Goal: Task Accomplishment & Management: Manage account settings

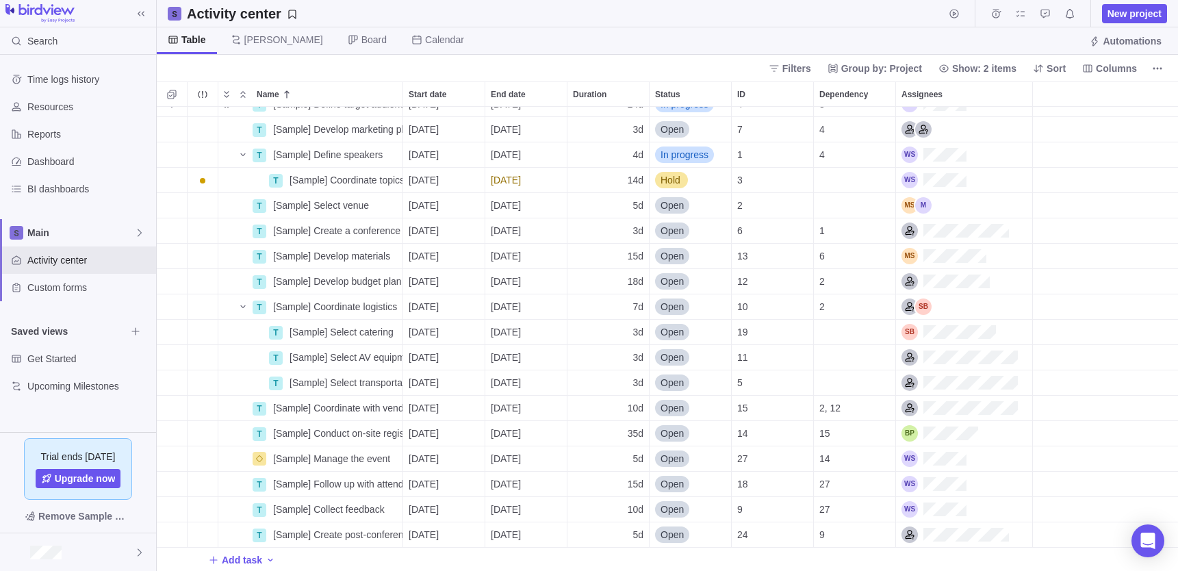
scroll to position [68, 0]
click at [71, 79] on span "Time logs history" at bounding box center [88, 80] width 123 height 14
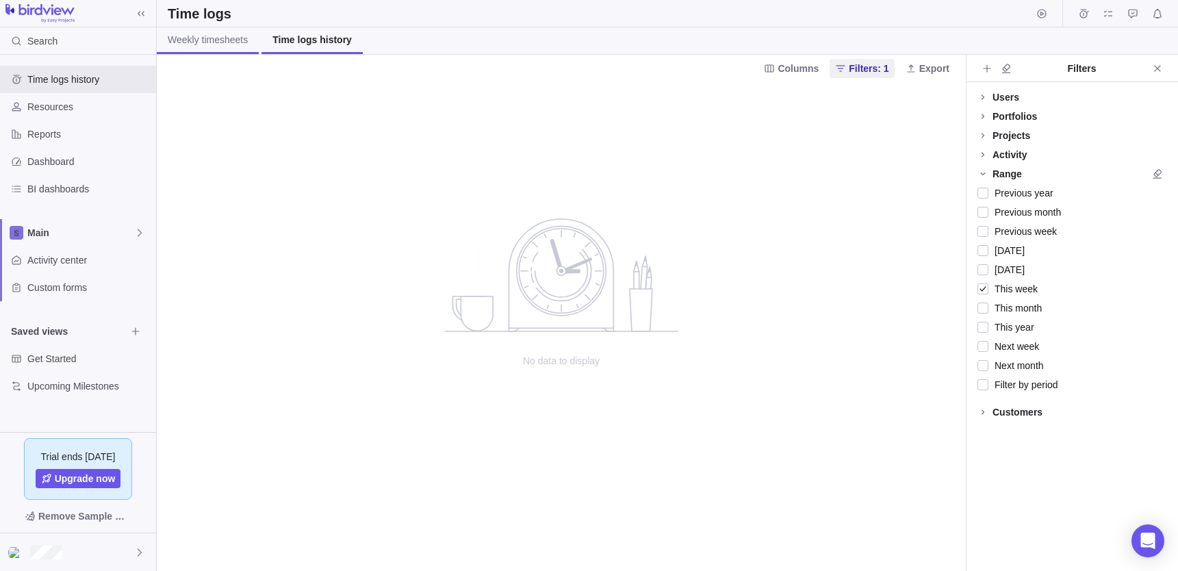
click at [201, 40] on span "Weekly timesheets" at bounding box center [208, 40] width 80 height 14
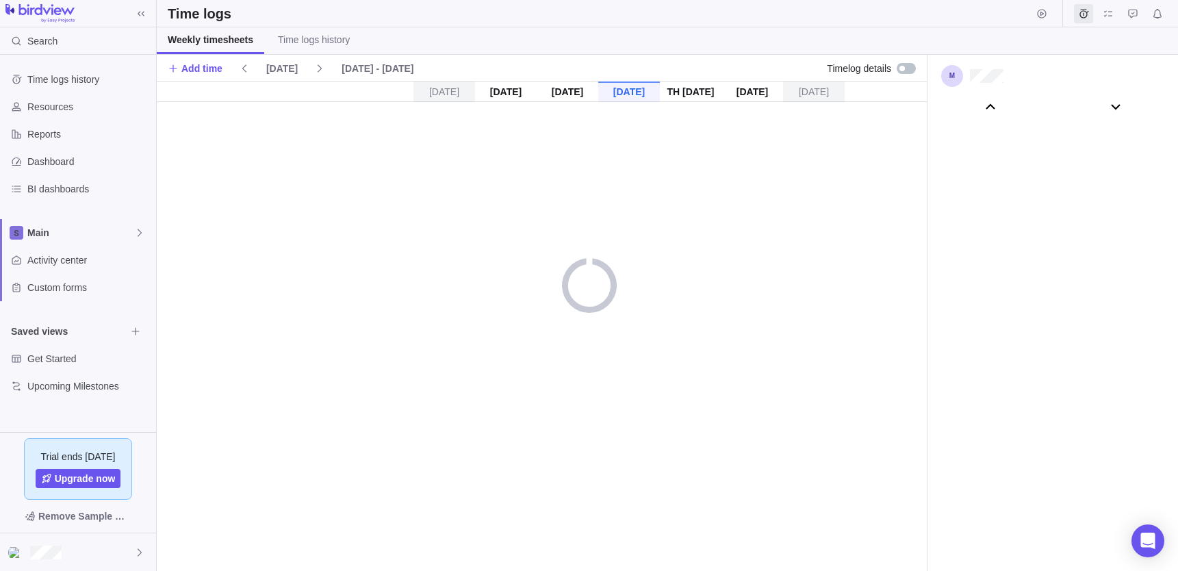
scroll to position [76323, 0]
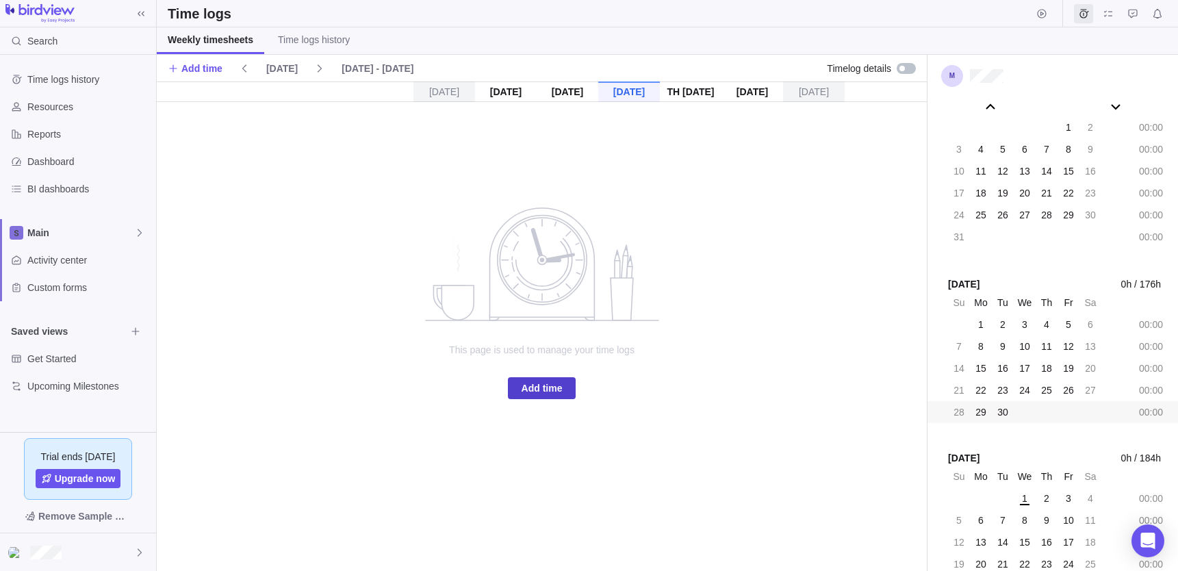
click at [540, 391] on span "Add time" at bounding box center [542, 388] width 41 height 16
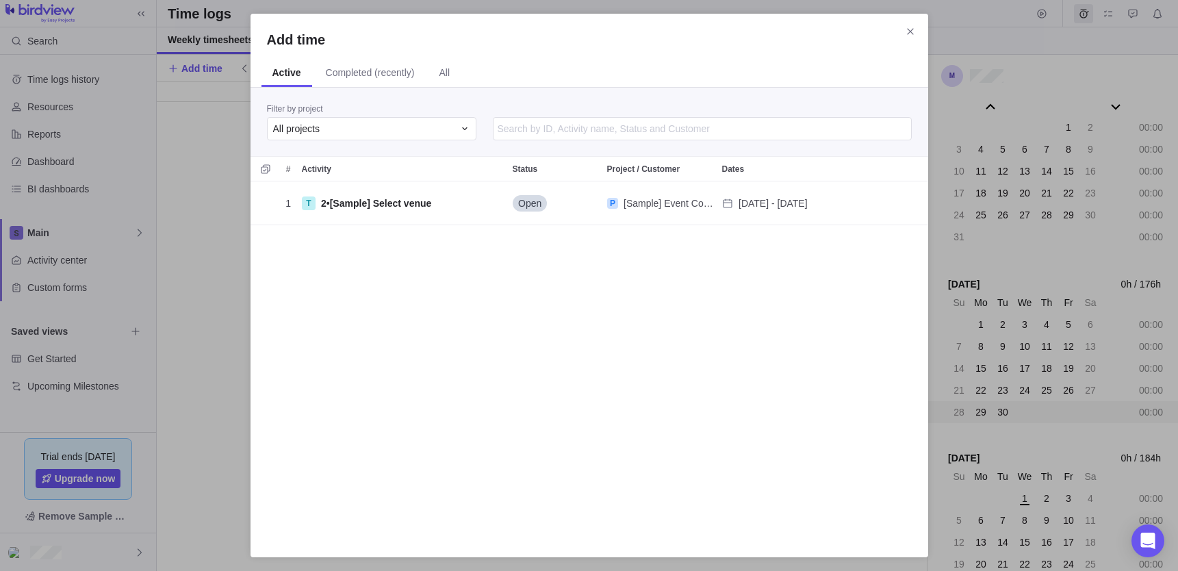
scroll to position [359, 678]
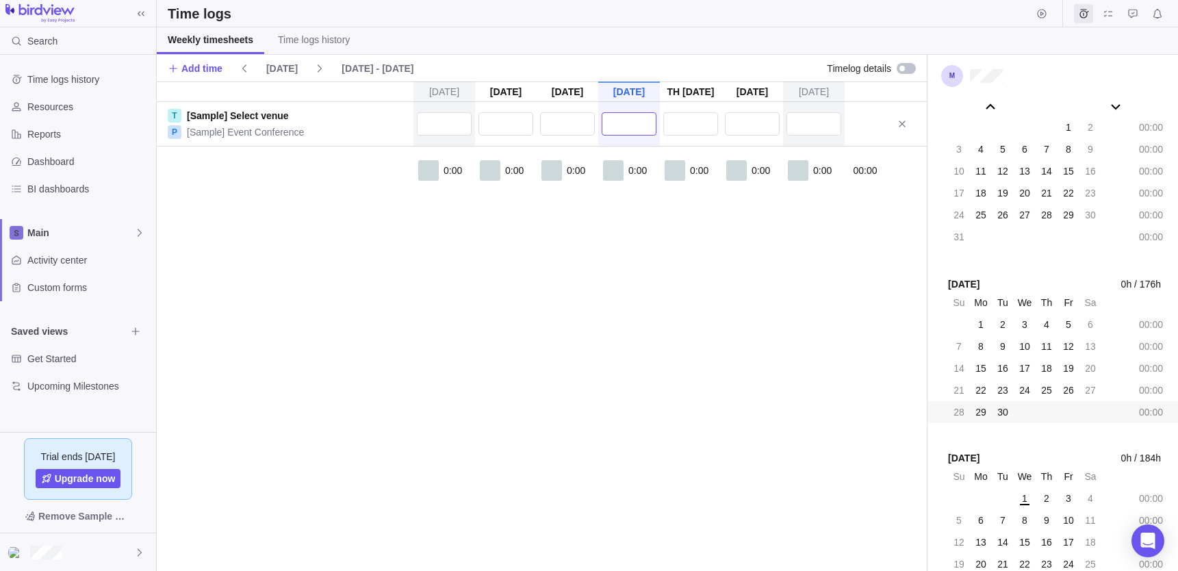
click at [619, 118] on input "text" at bounding box center [629, 123] width 55 height 23
type input "56:00"
click at [699, 127] on input "text" at bounding box center [690, 123] width 55 height 23
type input "56:00"
click at [520, 120] on input "text" at bounding box center [505, 123] width 55 height 23
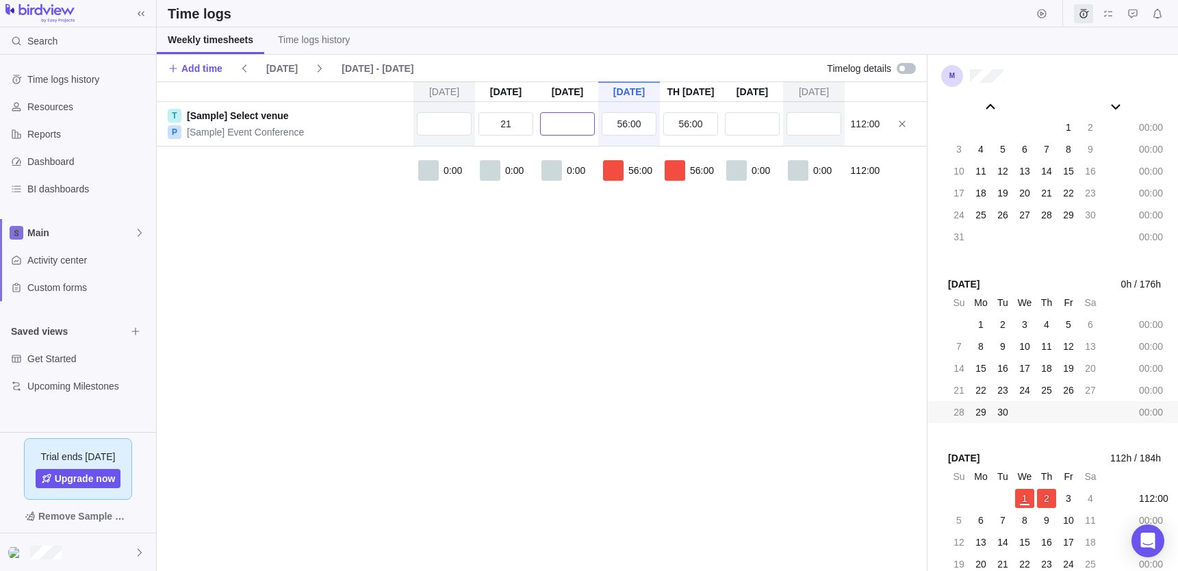
type input "21:00"
click at [550, 124] on input "text" at bounding box center [567, 123] width 55 height 23
type input "21:00"
click at [826, 120] on input "text" at bounding box center [814, 123] width 55 height 23
type input "12:00"
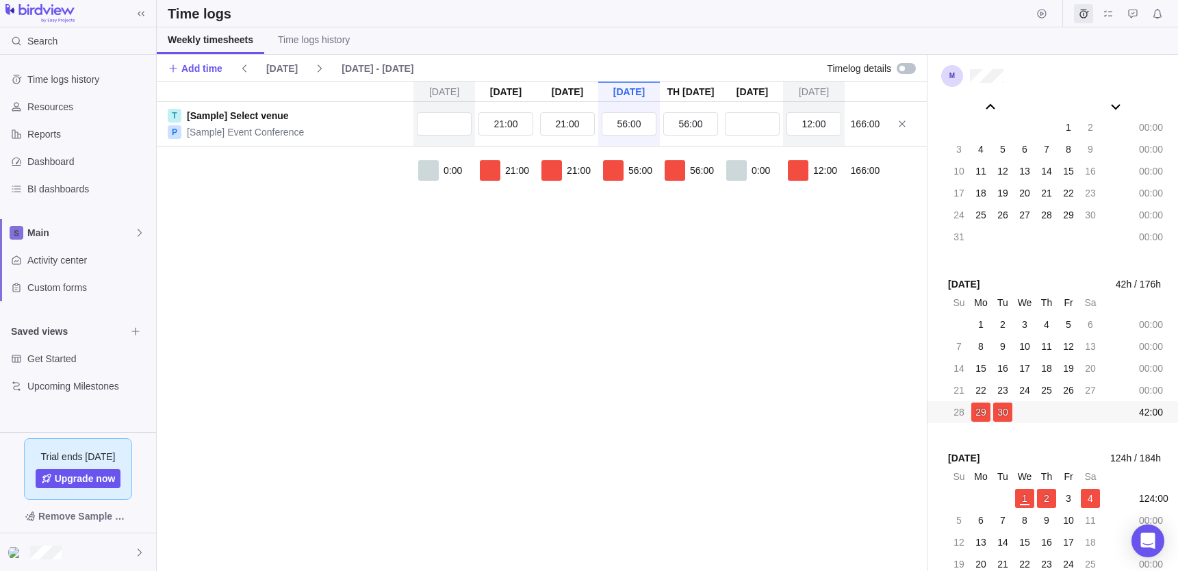
drag, startPoint x: 752, startPoint y: 392, endPoint x: 763, endPoint y: 385, distance: 12.9
click at [755, 389] on div "[DATE] [DATE] [DATE] [DATE] [DATE] [DATE] [DATE] T [Sample] Select venue P [Sam…" at bounding box center [542, 325] width 770 height 489
click at [906, 70] on div at bounding box center [906, 68] width 19 height 11
click at [643, 125] on input "56:00" at bounding box center [629, 123] width 55 height 23
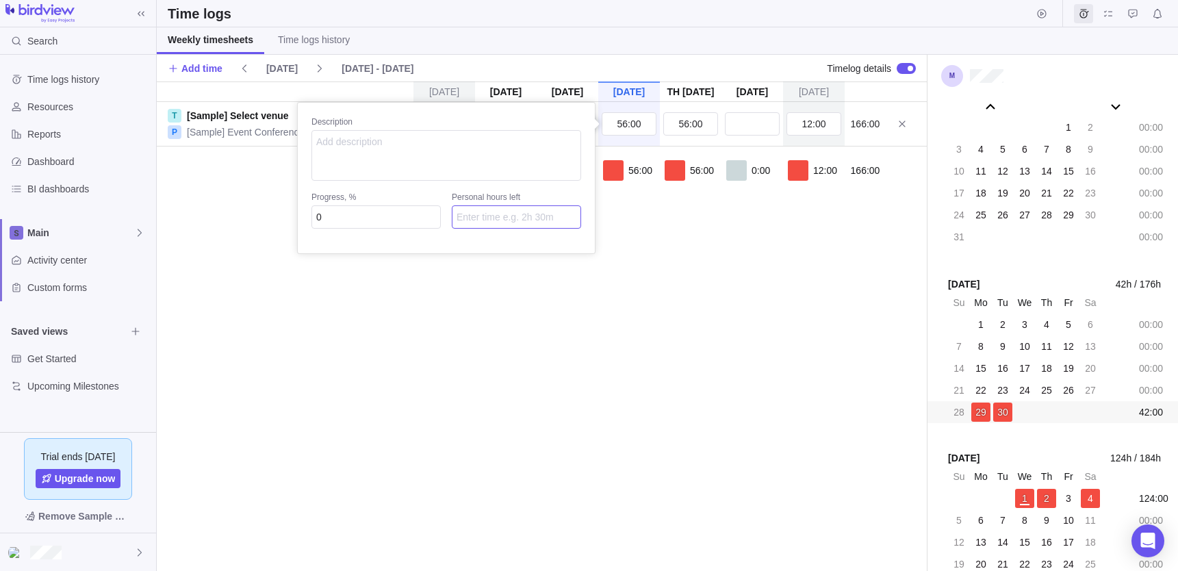
click at [486, 220] on input "Personal hours left" at bounding box center [516, 216] width 129 height 23
click at [476, 166] on textarea at bounding box center [446, 155] width 270 height 51
click at [778, 264] on div "[DATE] [DATE] [DATE] [DATE] [DATE] [DATE] [DATE] T [Sample] Select venue P [Sam…" at bounding box center [542, 325] width 770 height 489
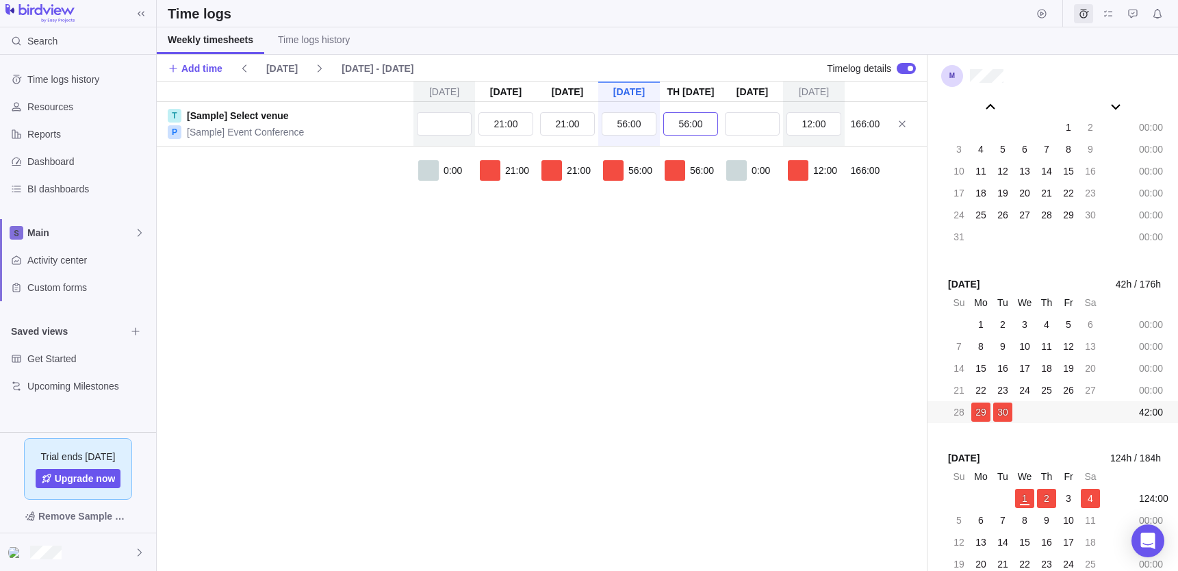
click at [682, 121] on input "56:00" at bounding box center [690, 123] width 55 height 23
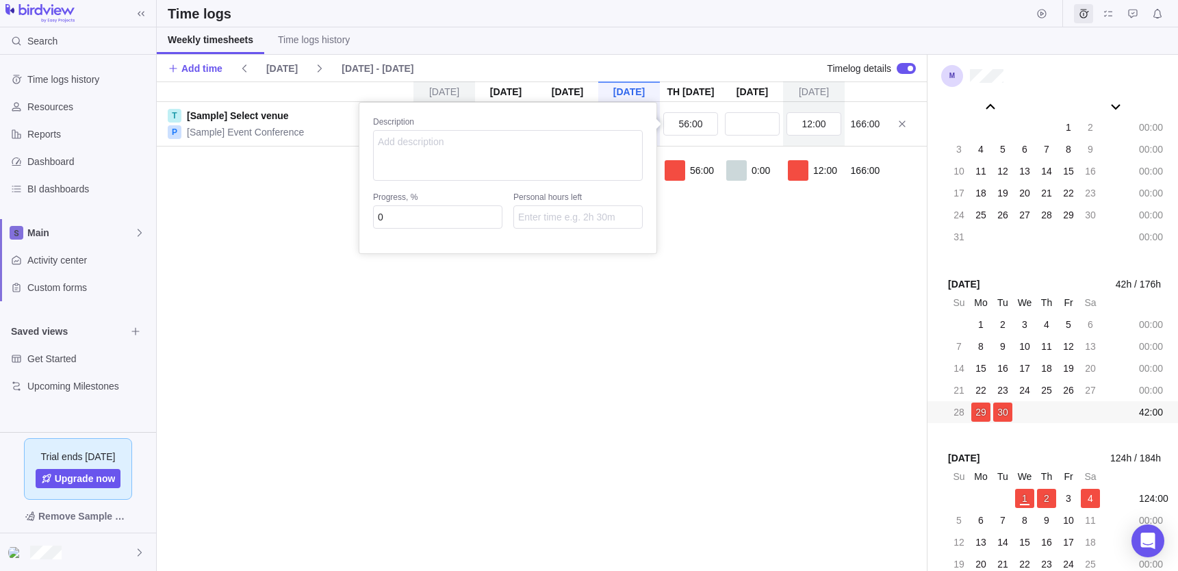
click at [713, 231] on div "[DATE] [DATE] [DATE] [DATE] [DATE] [DATE] [DATE] T [Sample] Select venue P [Sam…" at bounding box center [542, 325] width 770 height 489
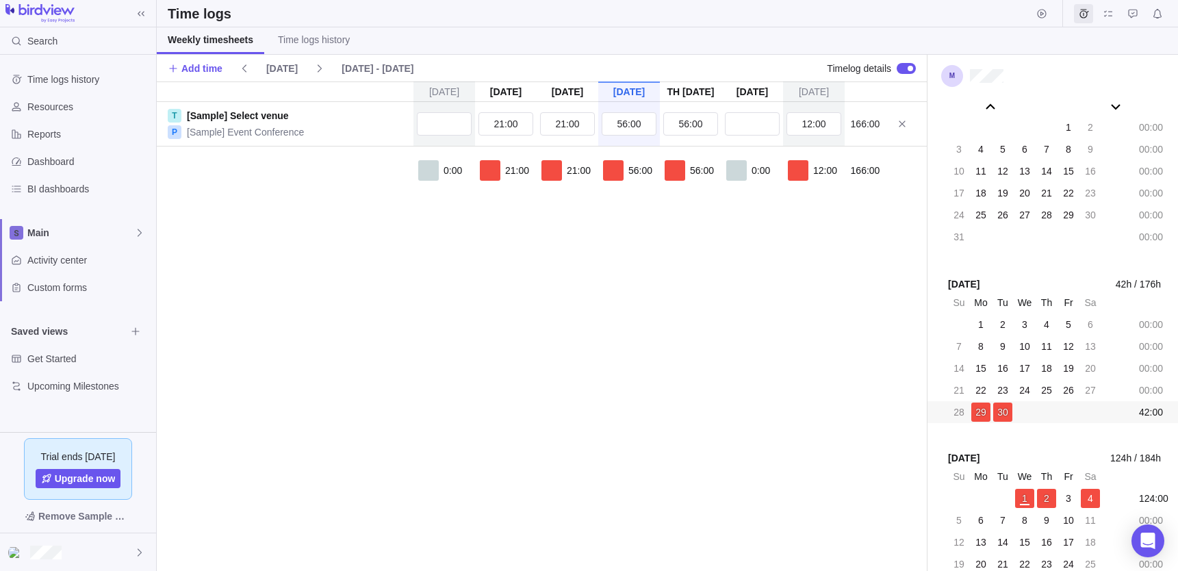
click at [568, 167] on span "21:00" at bounding box center [579, 171] width 24 height 14
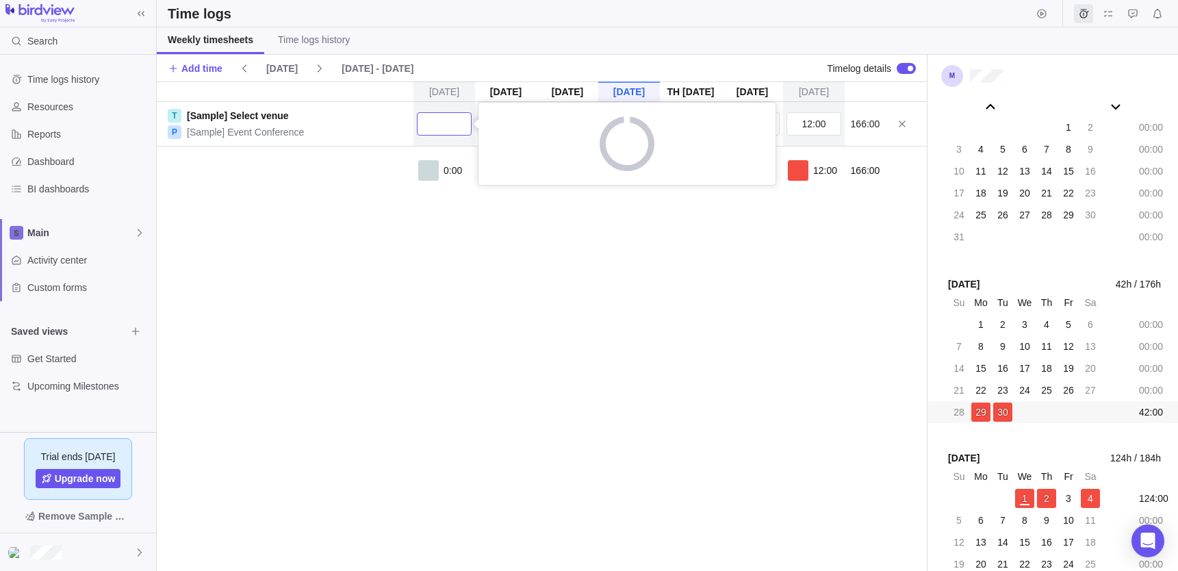
click at [425, 129] on input "text" at bounding box center [444, 123] width 55 height 23
type input "5:00"
click at [306, 342] on div "[DATE] [DATE] [DATE] [DATE] [DATE] [DATE] [DATE] T [Sample] Select venue P [Sam…" at bounding box center [542, 325] width 770 height 489
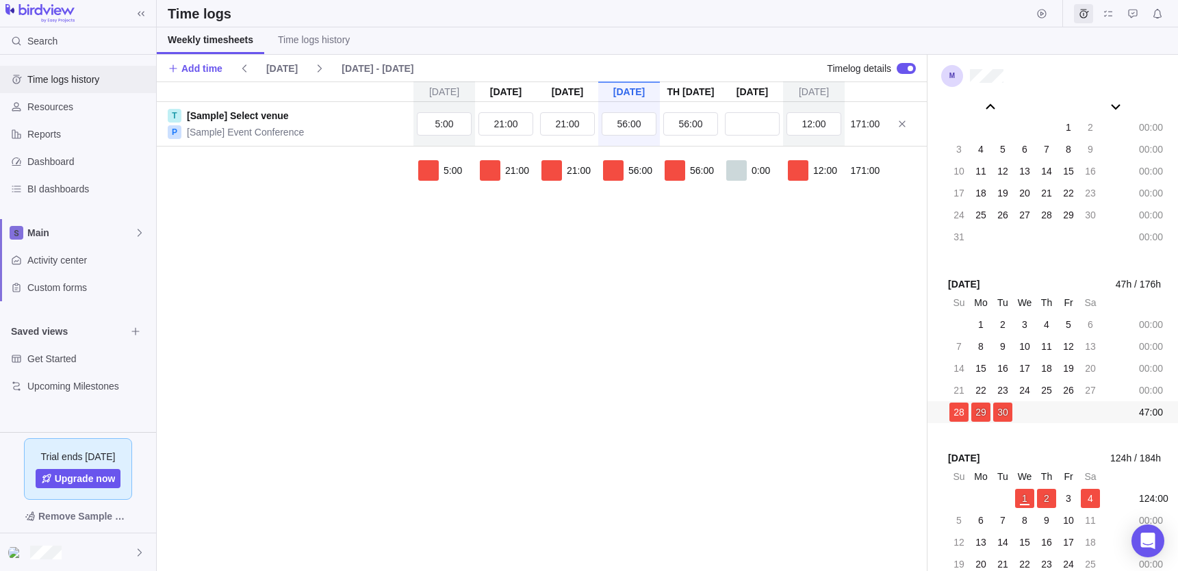
click at [84, 79] on span "Time logs history" at bounding box center [88, 80] width 123 height 14
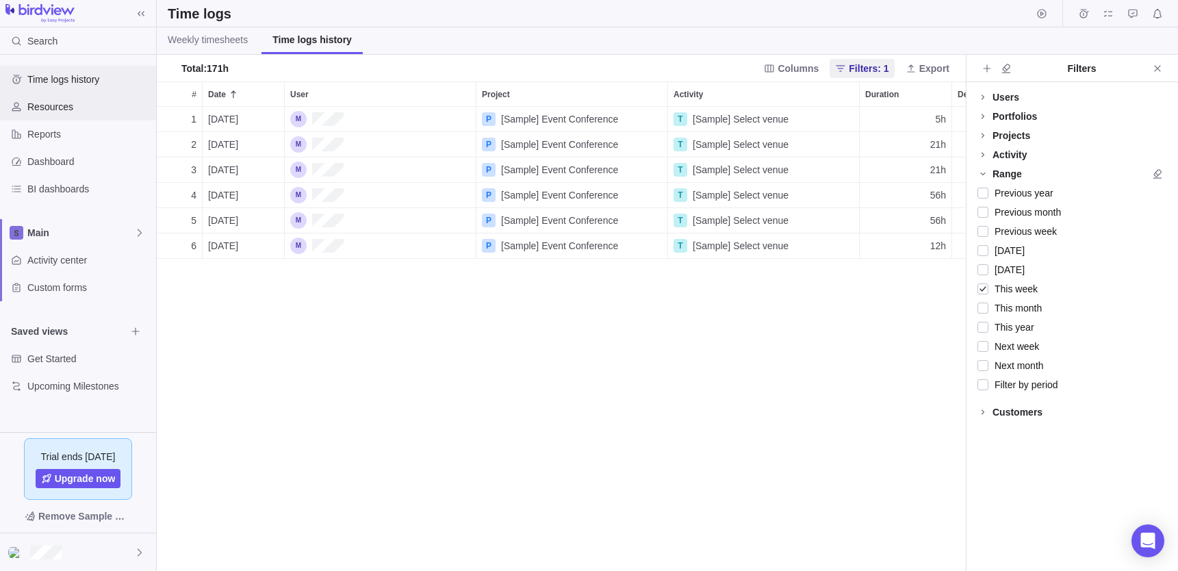
scroll to position [464, 809]
click at [60, 99] on div "Resources" at bounding box center [78, 106] width 156 height 27
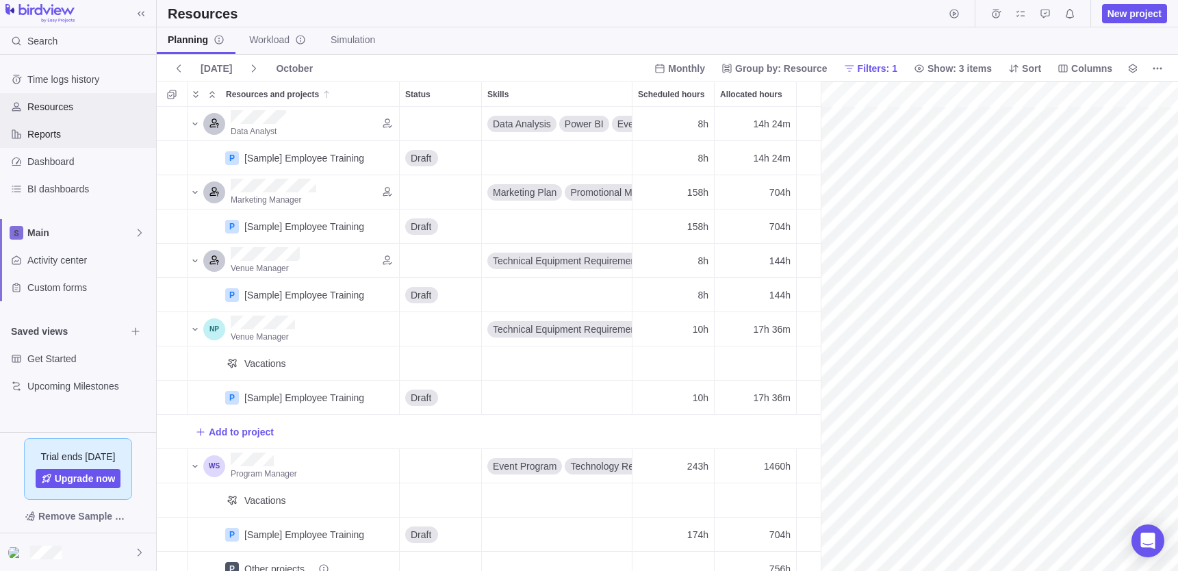
scroll to position [0, 238]
click at [62, 120] on div "Reports" at bounding box center [78, 133] width 156 height 27
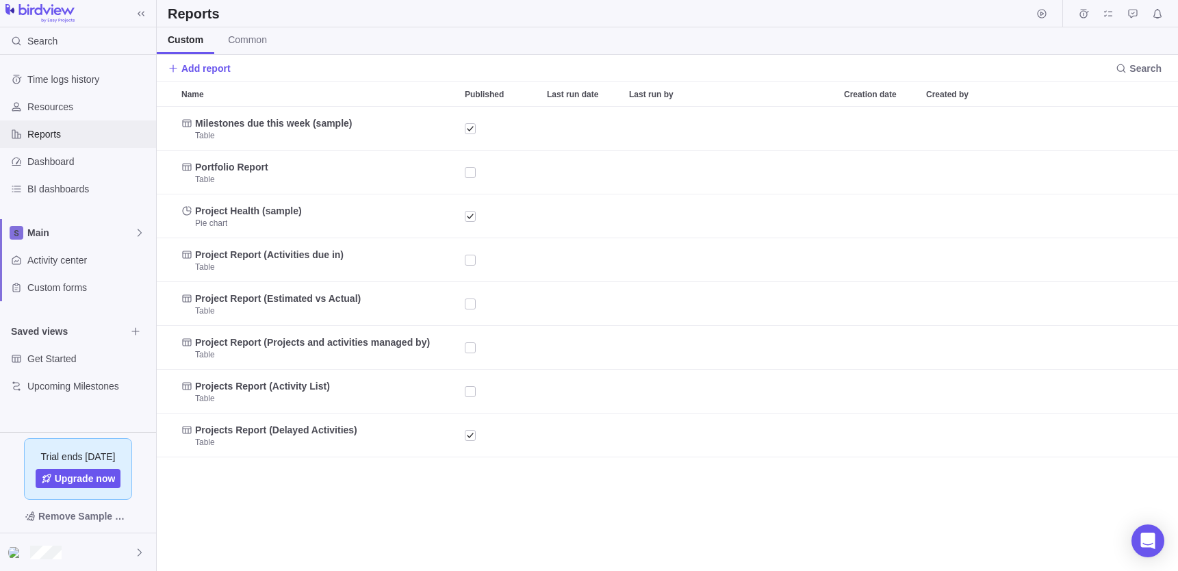
scroll to position [464, 1021]
click at [61, 190] on span "BI dashboards" at bounding box center [88, 189] width 123 height 14
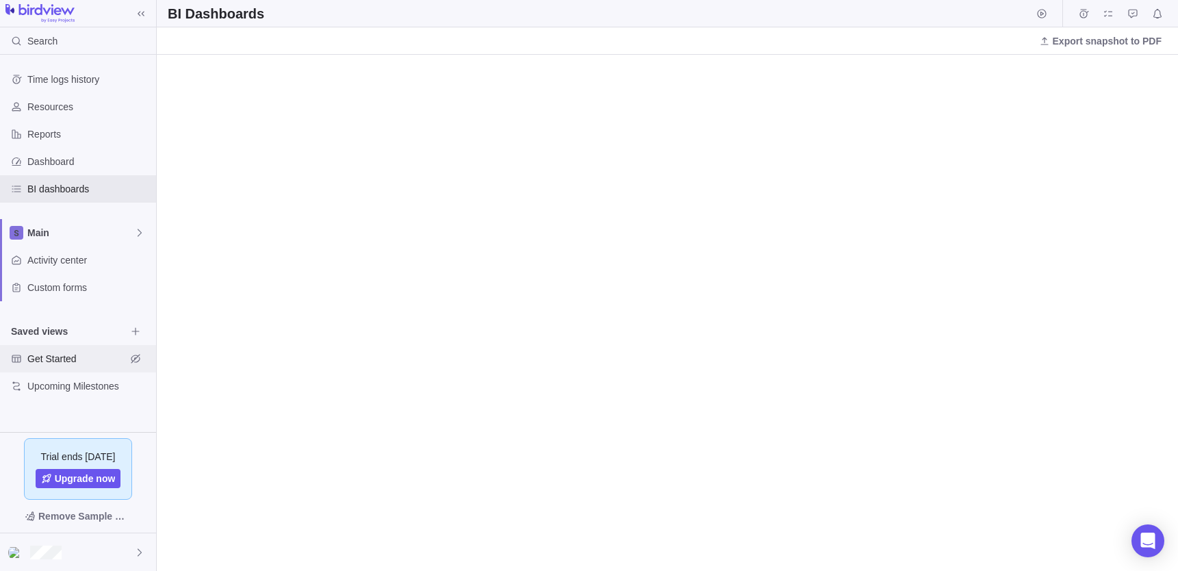
click at [77, 348] on div "Get Started" at bounding box center [78, 358] width 156 height 27
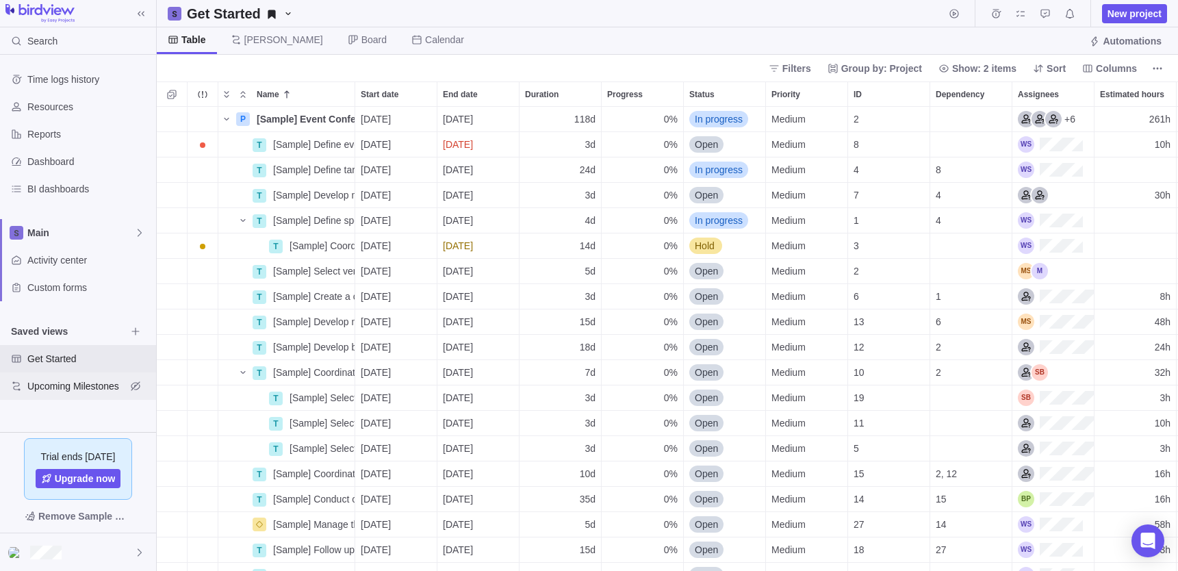
click at [53, 378] on div "Upcoming Milestones" at bounding box center [78, 385] width 156 height 27
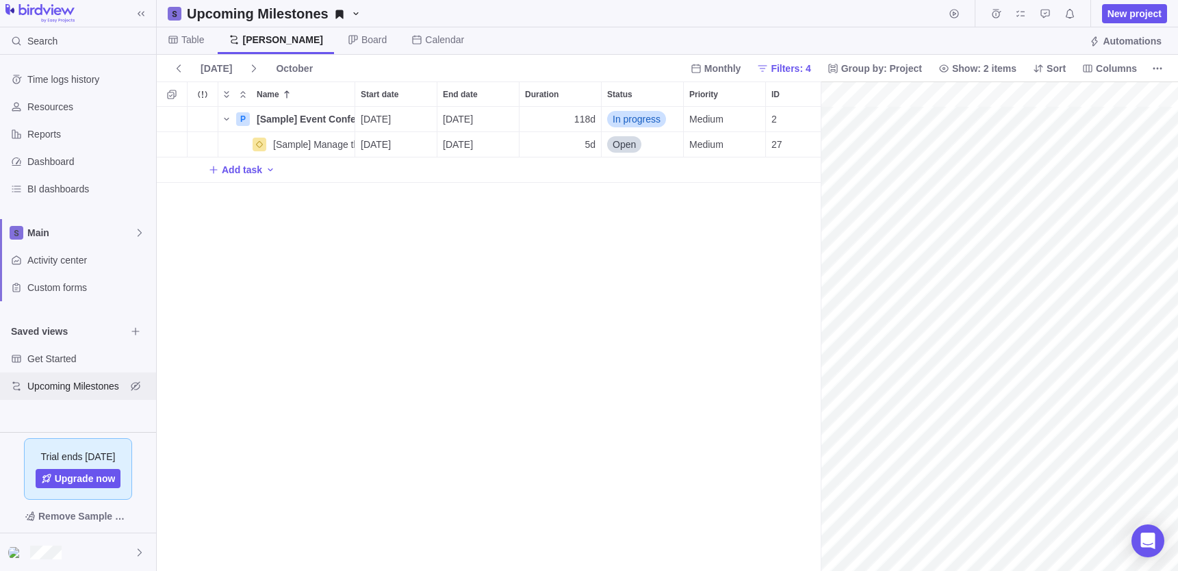
scroll to position [0, 142]
click at [337, 29] on span "Board" at bounding box center [367, 40] width 61 height 27
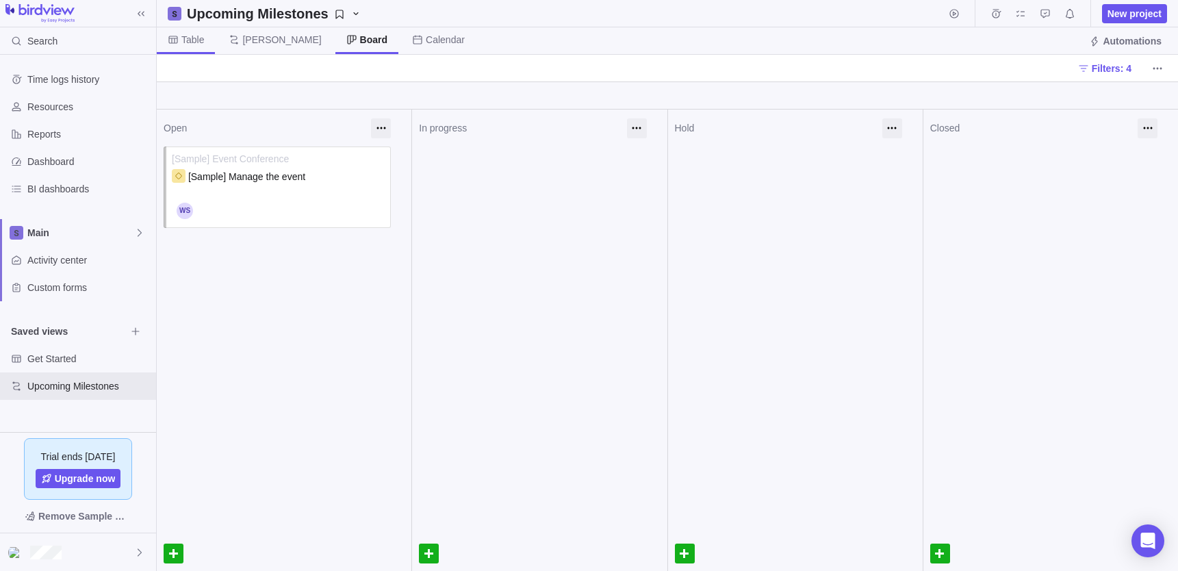
click at [190, 34] on span "Table" at bounding box center [192, 40] width 23 height 14
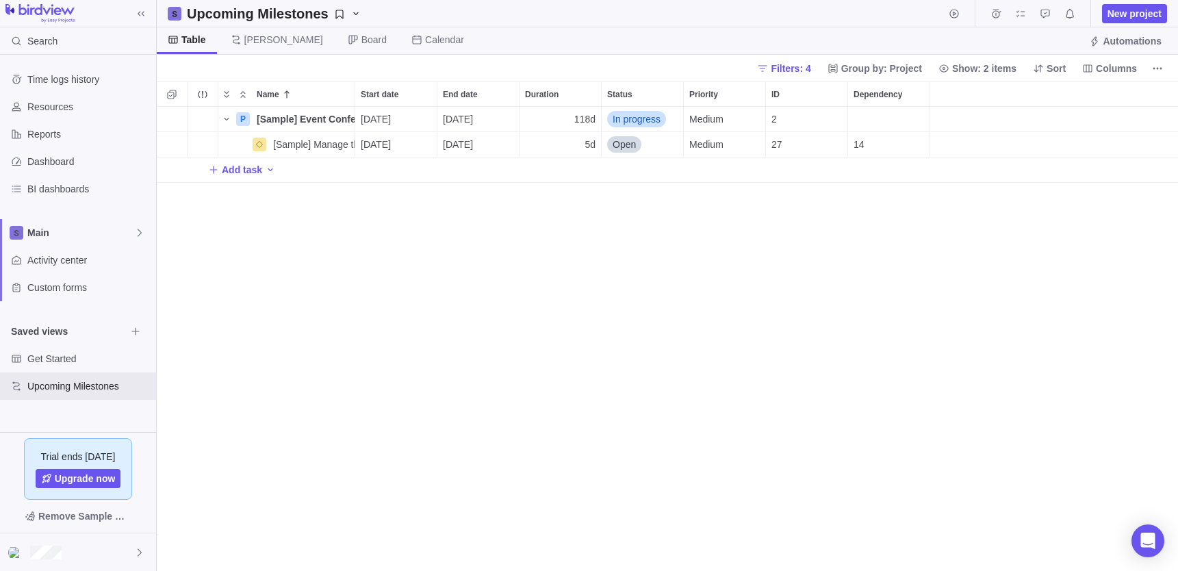
scroll to position [464, 1021]
click at [56, 333] on span "Saved views" at bounding box center [68, 331] width 115 height 14
click at [68, 552] on div at bounding box center [78, 552] width 156 height 38
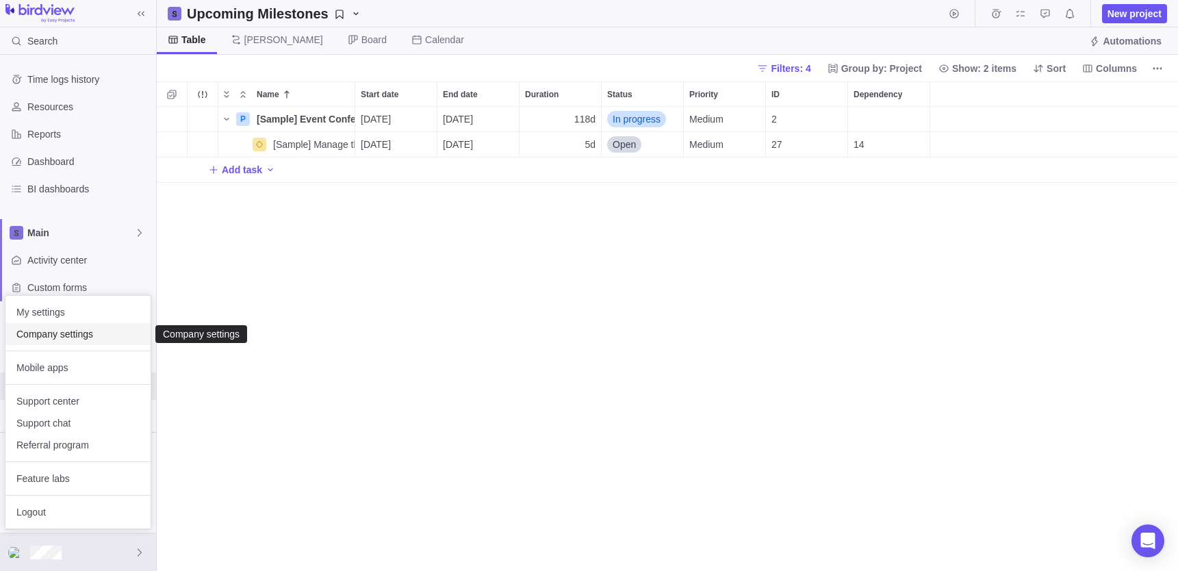
click at [90, 335] on span "Company settings" at bounding box center [77, 334] width 123 height 14
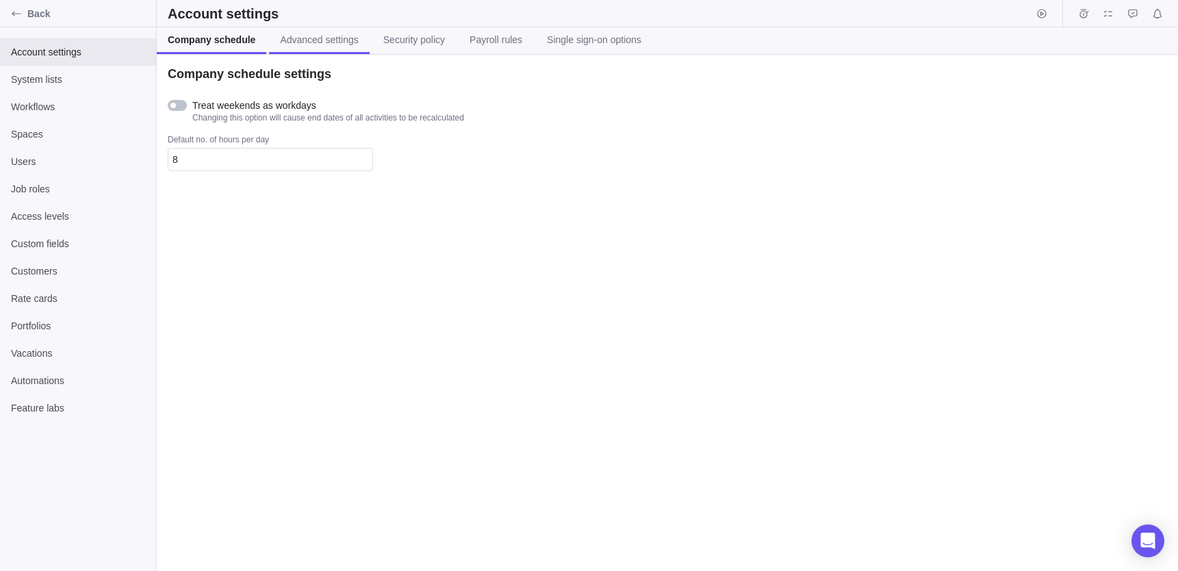
click at [342, 44] on span "Advanced settings" at bounding box center [319, 40] width 78 height 14
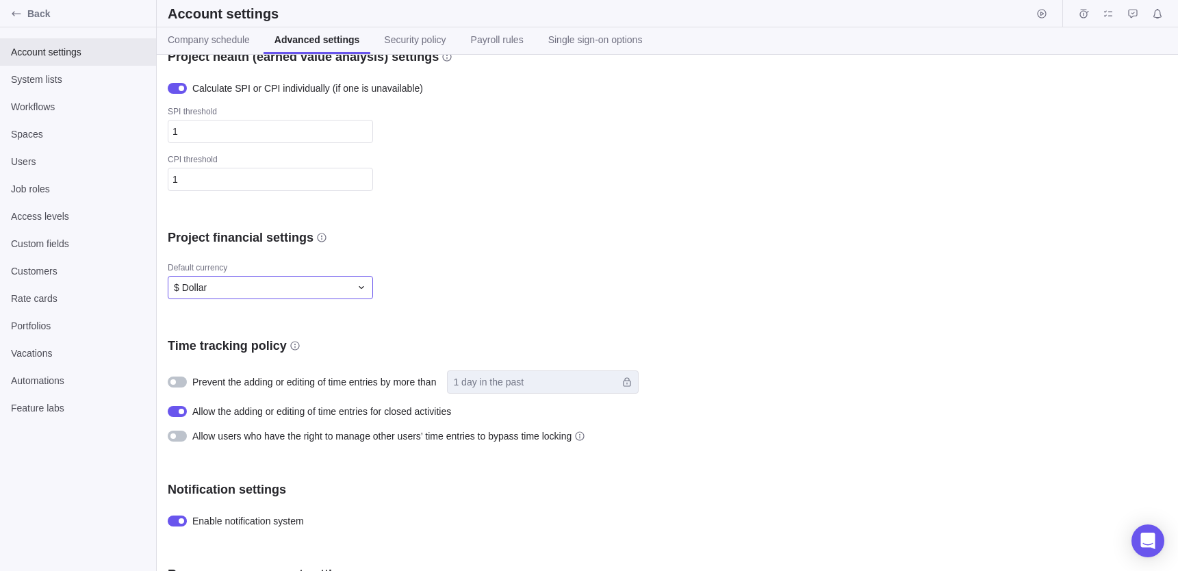
scroll to position [396, 0]
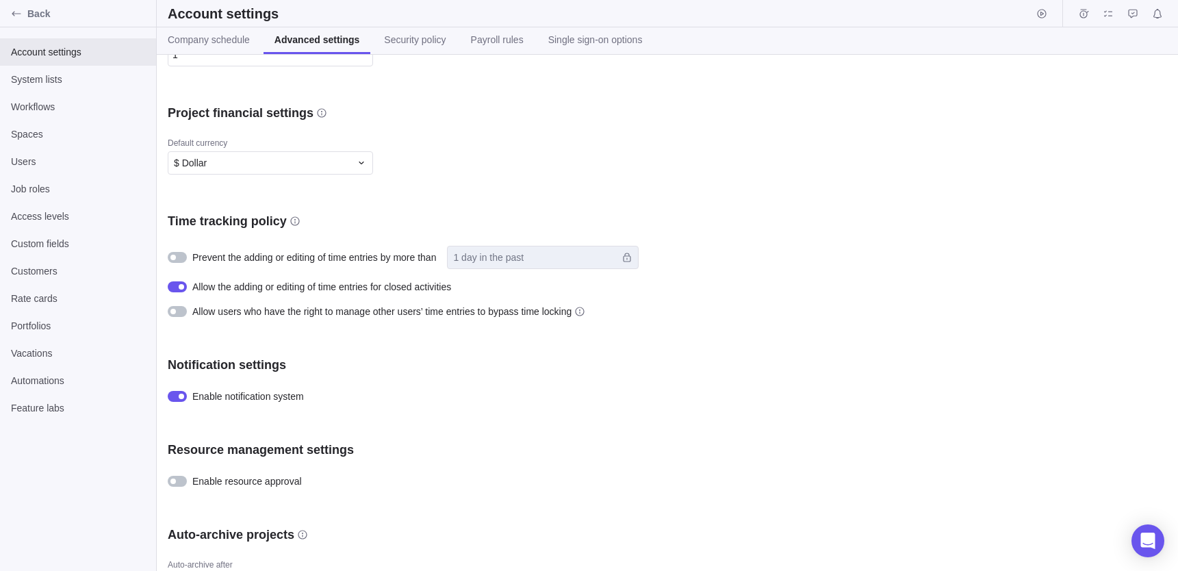
click at [333, 251] on span "Prevent the adding or editing of time entries by more than" at bounding box center [314, 258] width 244 height 14
click at [304, 314] on span "Allow users who have the right to manage other users’ time entries to bypass ti…" at bounding box center [381, 312] width 379 height 14
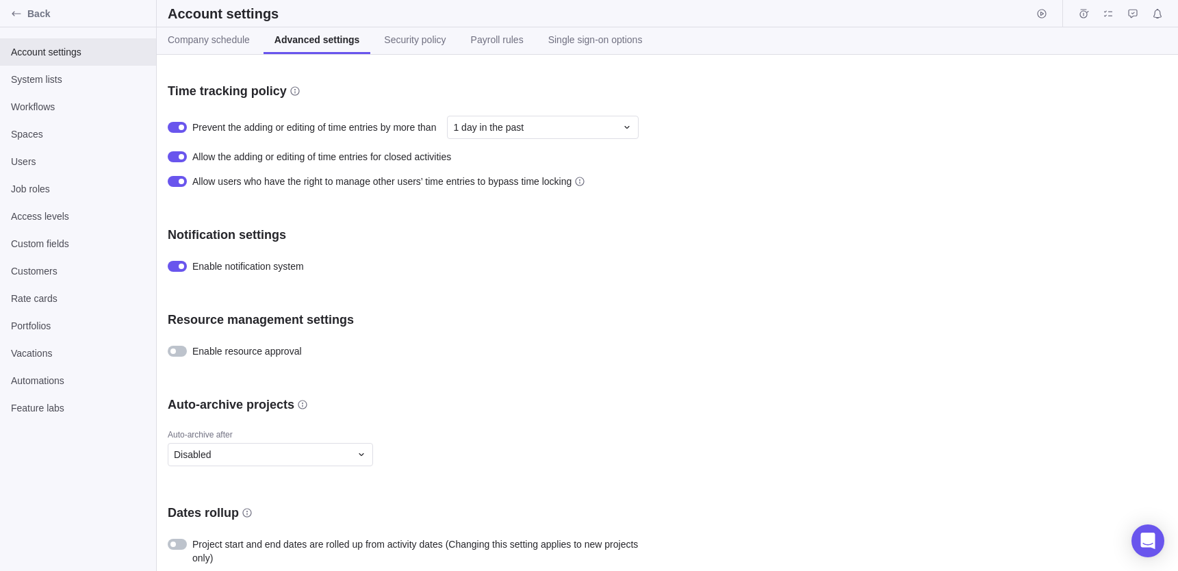
scroll to position [535, 0]
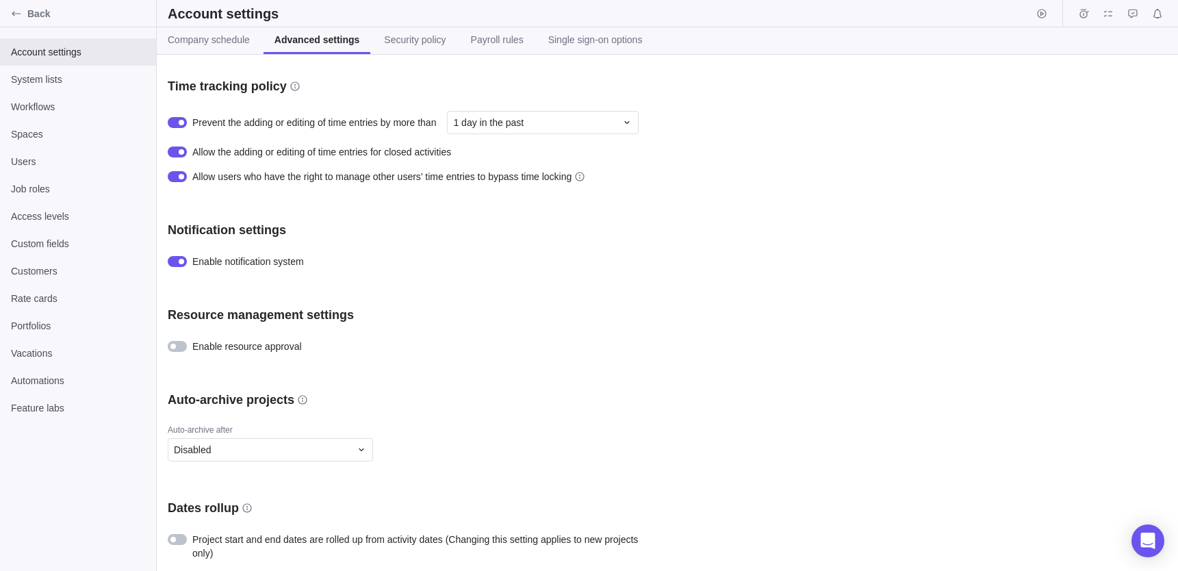
click at [210, 399] on h3 "Auto-archive projects" at bounding box center [231, 400] width 127 height 16
click at [210, 398] on h3 "Auto-archive projects" at bounding box center [231, 400] width 127 height 16
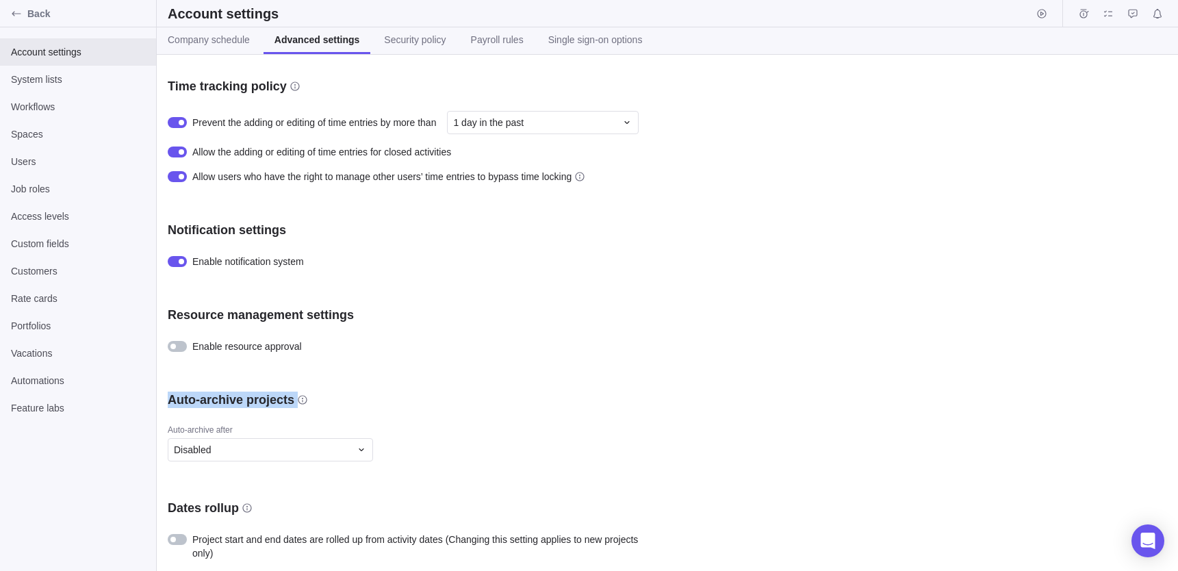
click at [210, 398] on h3 "Auto-archive projects" at bounding box center [231, 400] width 127 height 16
click at [206, 428] on div "Auto-archive after" at bounding box center [407, 431] width 479 height 14
click at [275, 536] on span "Project start and end dates are rolled up from activity dates (Changing this se…" at bounding box center [419, 546] width 455 height 27
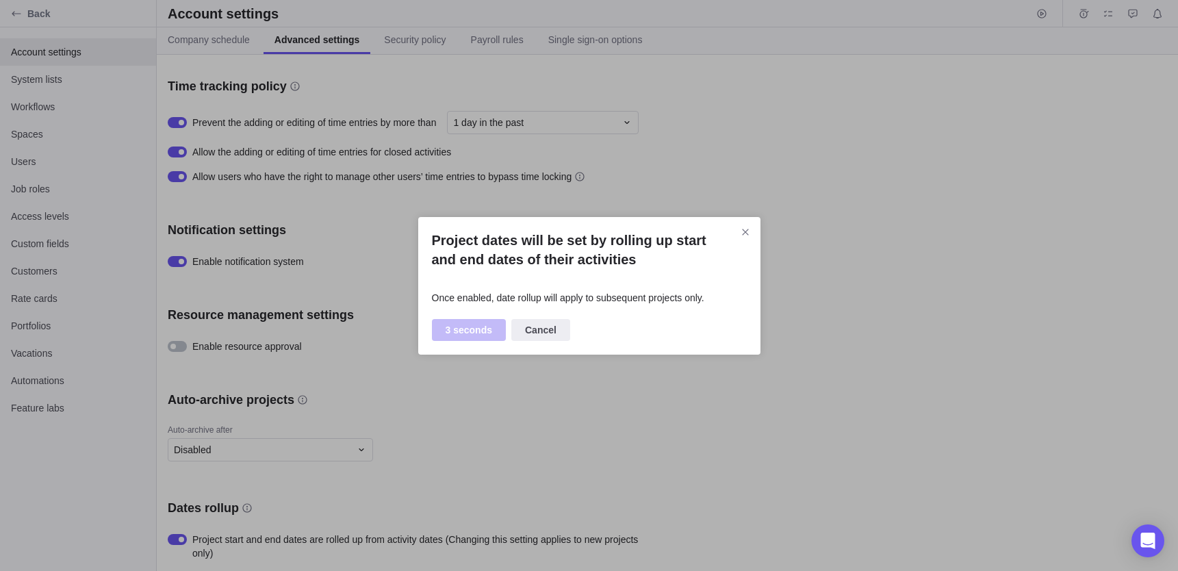
click at [275, 535] on div "Project dates will be set by rolling up start and end dates of their activities…" at bounding box center [589, 285] width 1178 height 571
click at [746, 227] on icon "Close" at bounding box center [745, 232] width 11 height 11
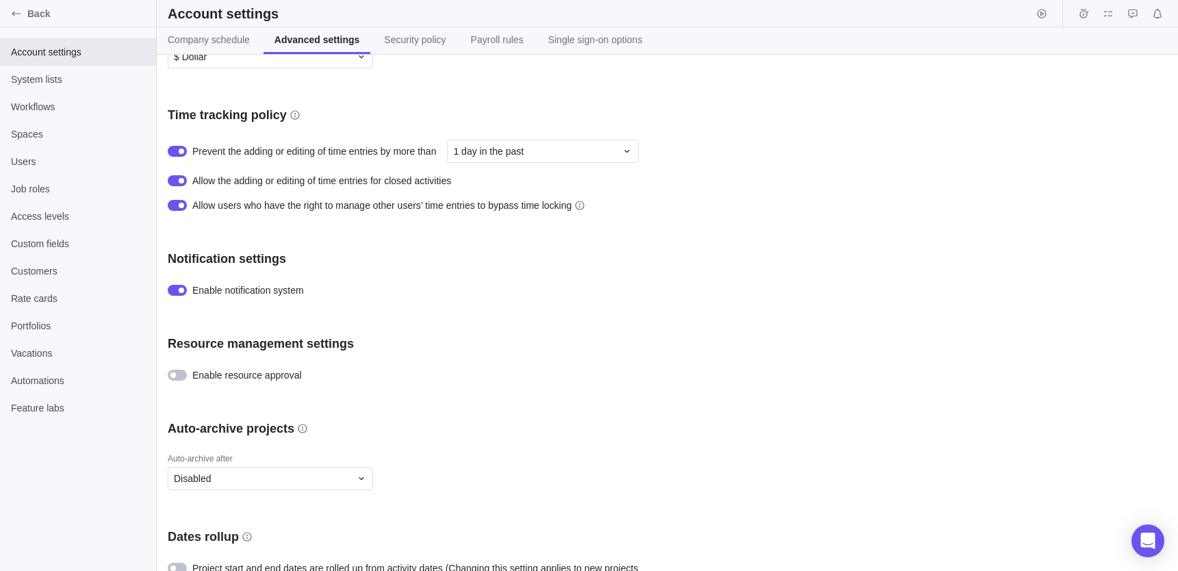
scroll to position [299, 0]
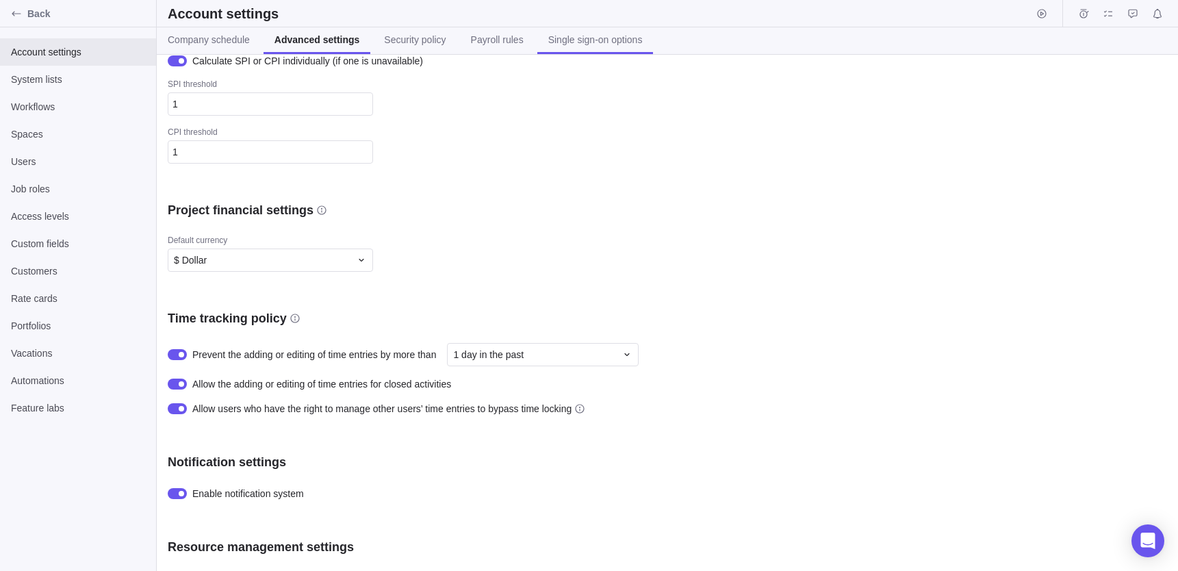
click at [598, 38] on span "Single sign-on options" at bounding box center [595, 40] width 94 height 14
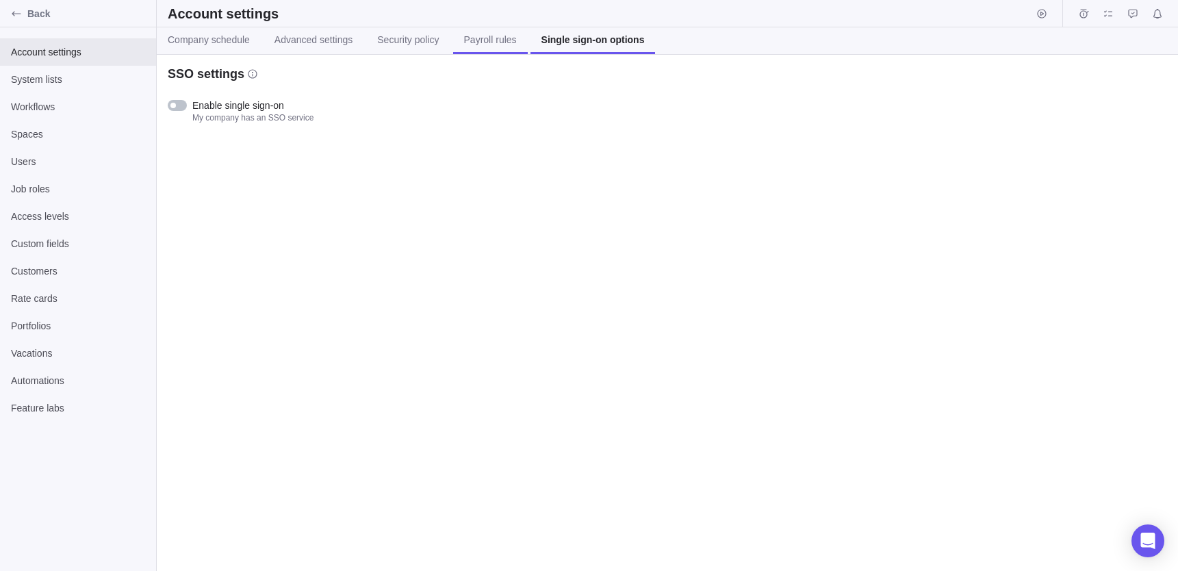
click at [495, 44] on span "Payroll rules" at bounding box center [490, 40] width 53 height 14
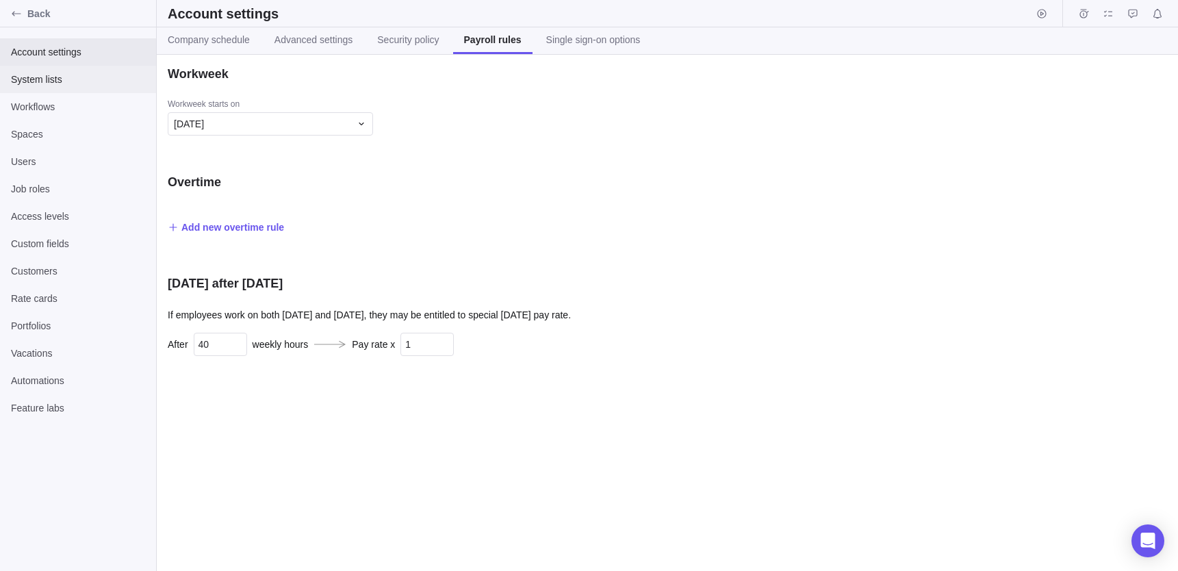
click at [86, 77] on span "System lists" at bounding box center [78, 80] width 134 height 14
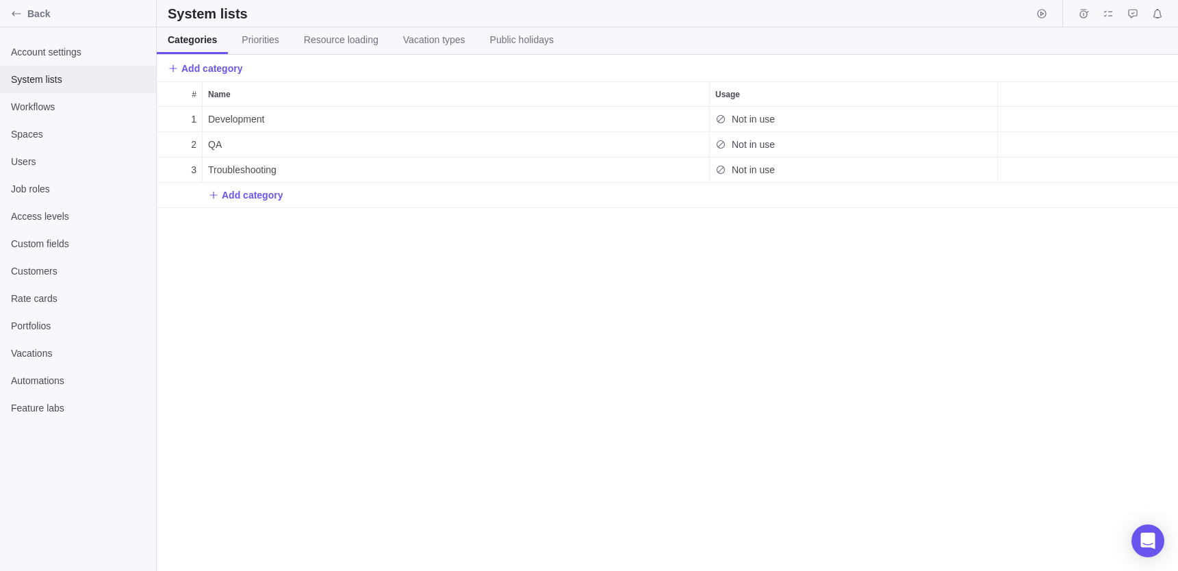
scroll to position [464, 1021]
click at [733, 120] on span "Not in use" at bounding box center [753, 119] width 43 height 14
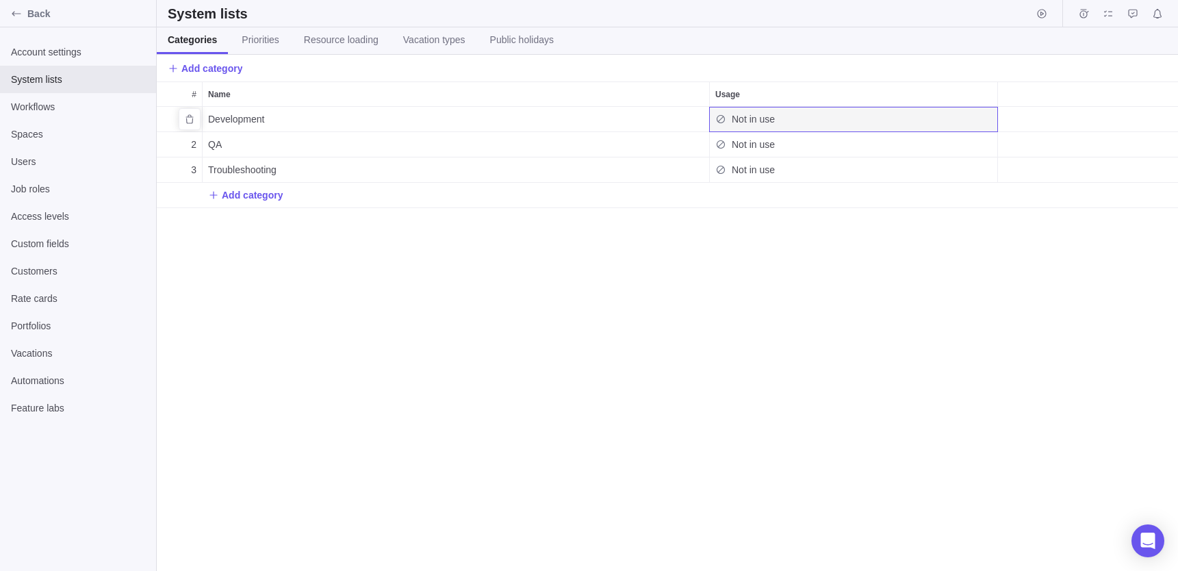
click at [967, 120] on div "Not in use" at bounding box center [853, 119] width 287 height 25
click at [279, 192] on span "Add category" at bounding box center [252, 195] width 61 height 14
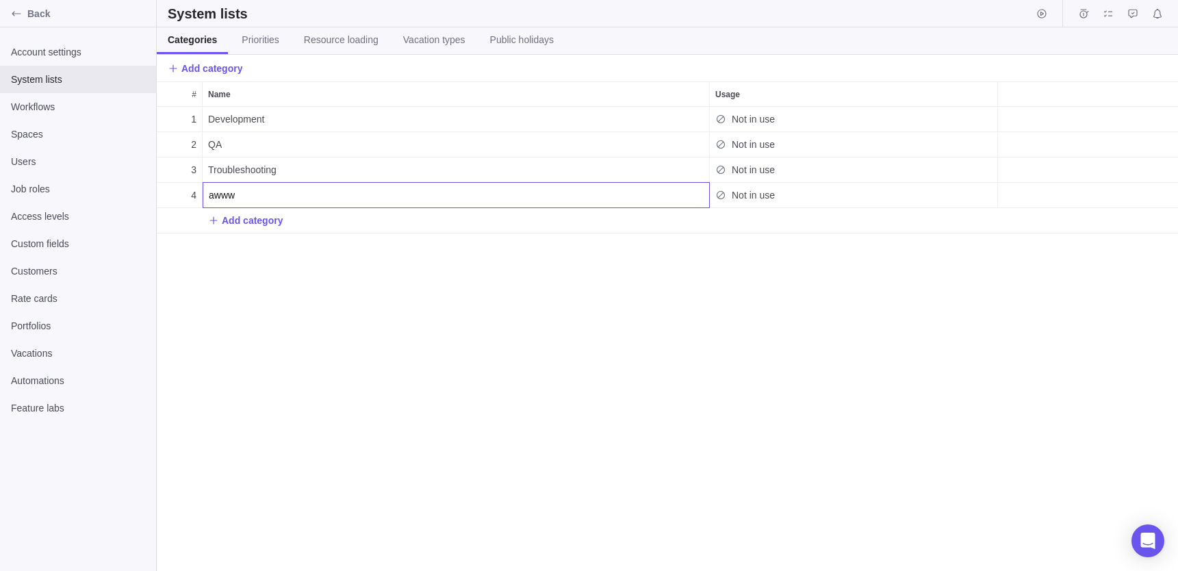
type input "awww"
click at [731, 192] on div "# Name Usage 1 Development Not in use 2 QA Not in use 3 Troubleshooting Not in …" at bounding box center [667, 325] width 1021 height 489
click at [1010, 196] on div "grid" at bounding box center [1088, 195] width 180 height 25
click at [945, 186] on div "Not in use" at bounding box center [853, 195] width 287 height 25
click at [252, 44] on span "Priorities" at bounding box center [260, 40] width 37 height 14
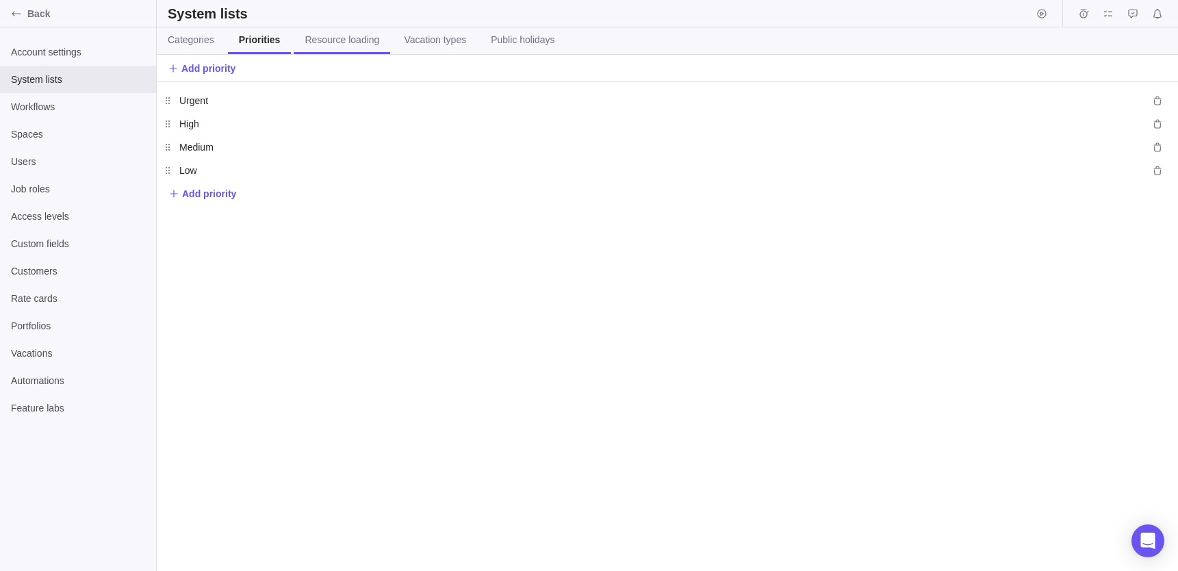
click at [328, 45] on span "Resource loading" at bounding box center [342, 40] width 75 height 14
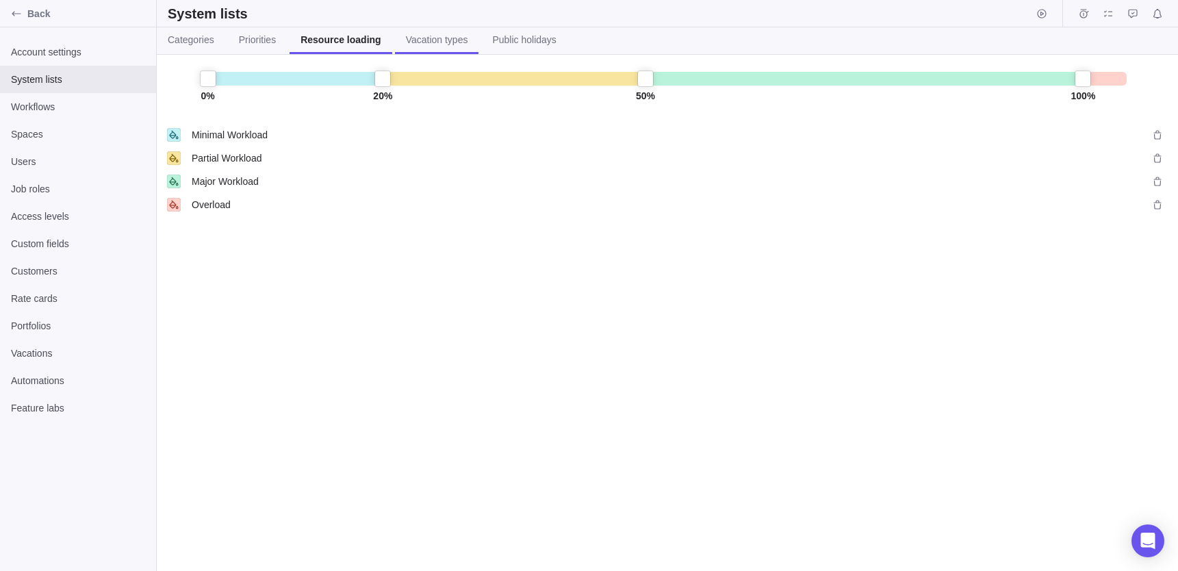
click at [435, 47] on link "Vacation types" at bounding box center [437, 40] width 84 height 27
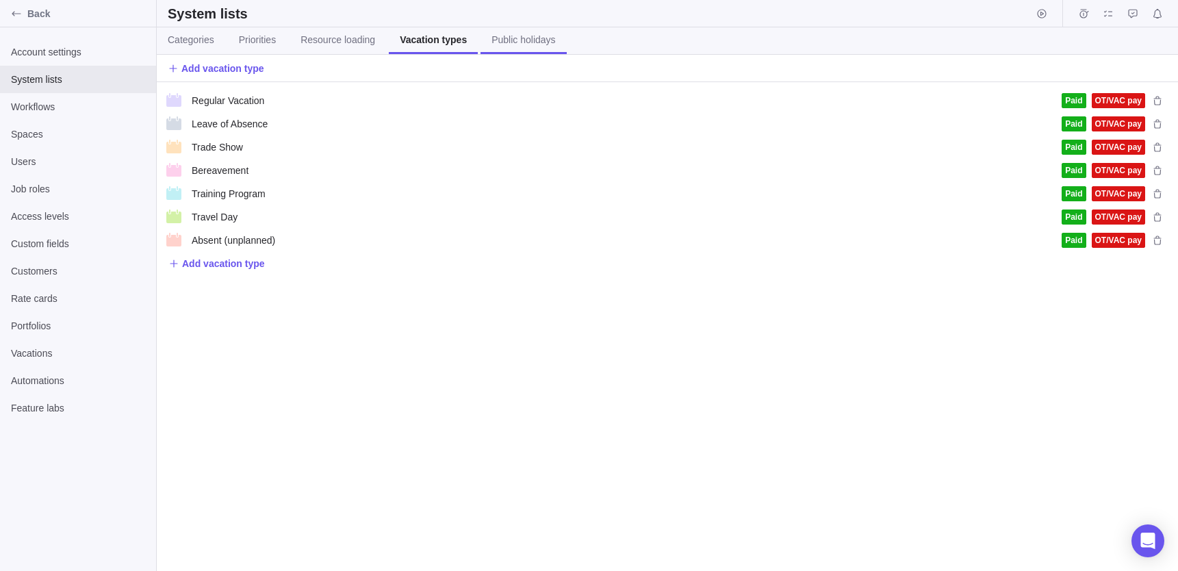
click at [544, 44] on span "Public holidays" at bounding box center [523, 40] width 64 height 14
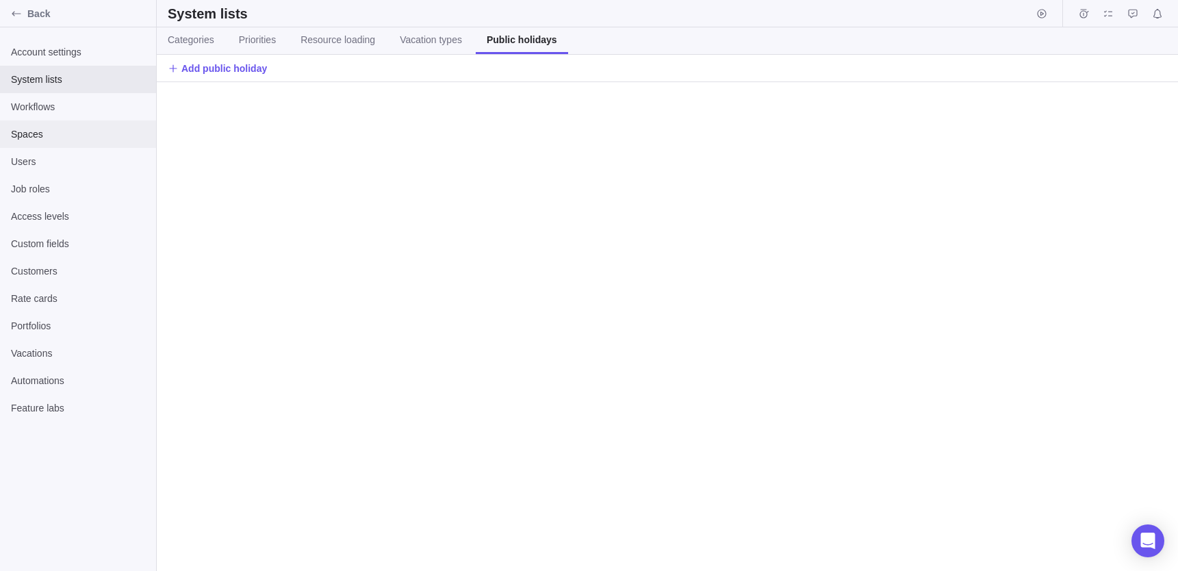
click at [50, 131] on span "Spaces" at bounding box center [78, 134] width 134 height 14
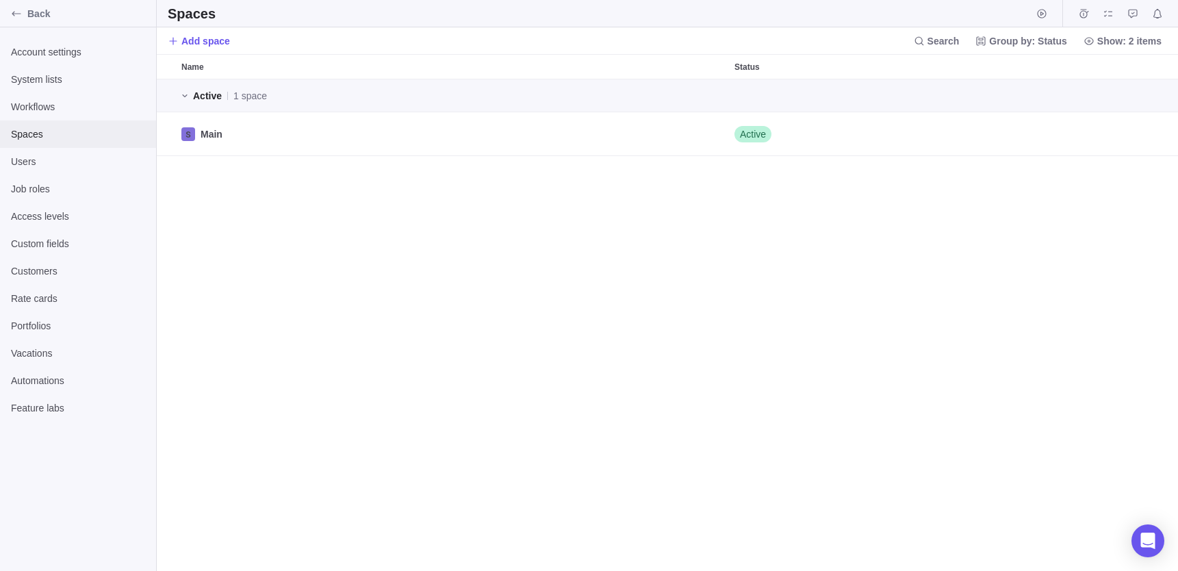
scroll to position [491, 1021]
click at [49, 157] on span "Users" at bounding box center [78, 162] width 134 height 14
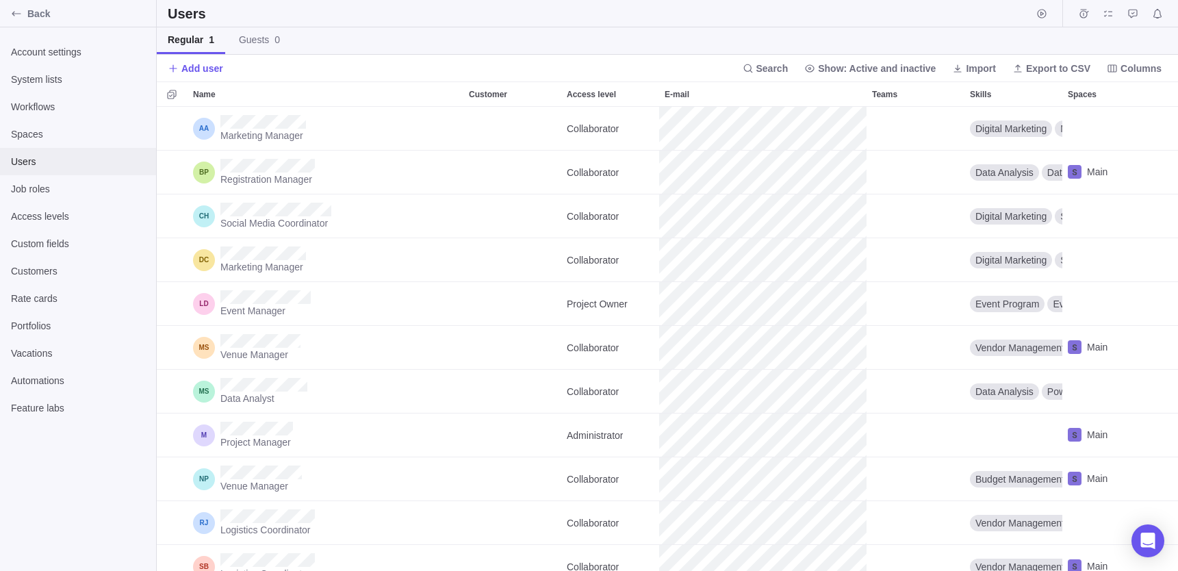
scroll to position [464, 1021]
click at [46, 182] on span "Job roles" at bounding box center [78, 189] width 134 height 14
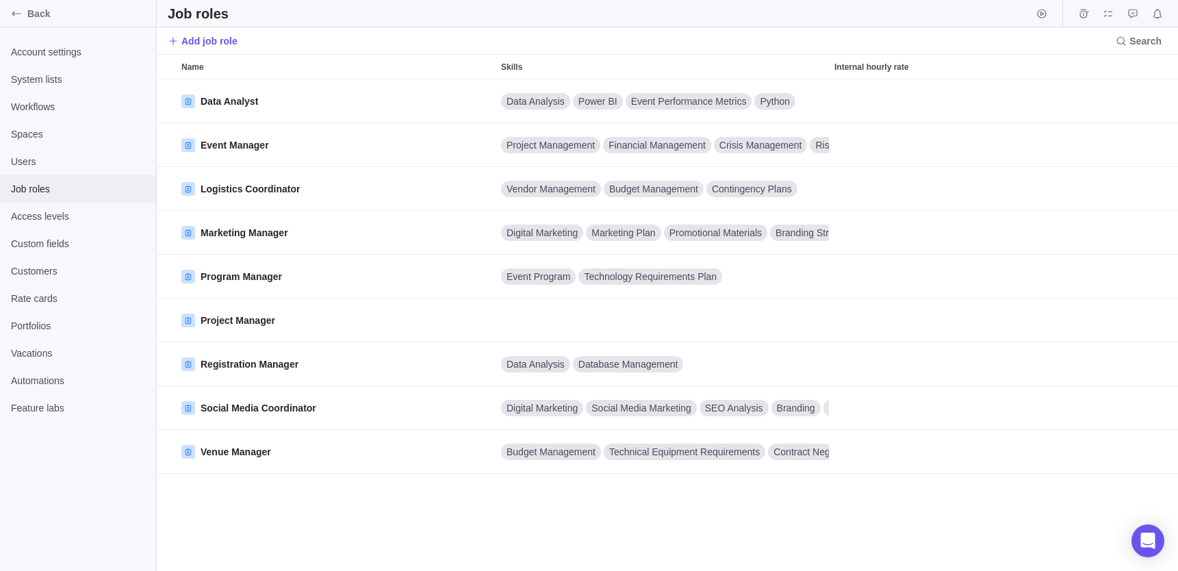
scroll to position [491, 1021]
click at [55, 220] on span "Access levels" at bounding box center [78, 216] width 134 height 14
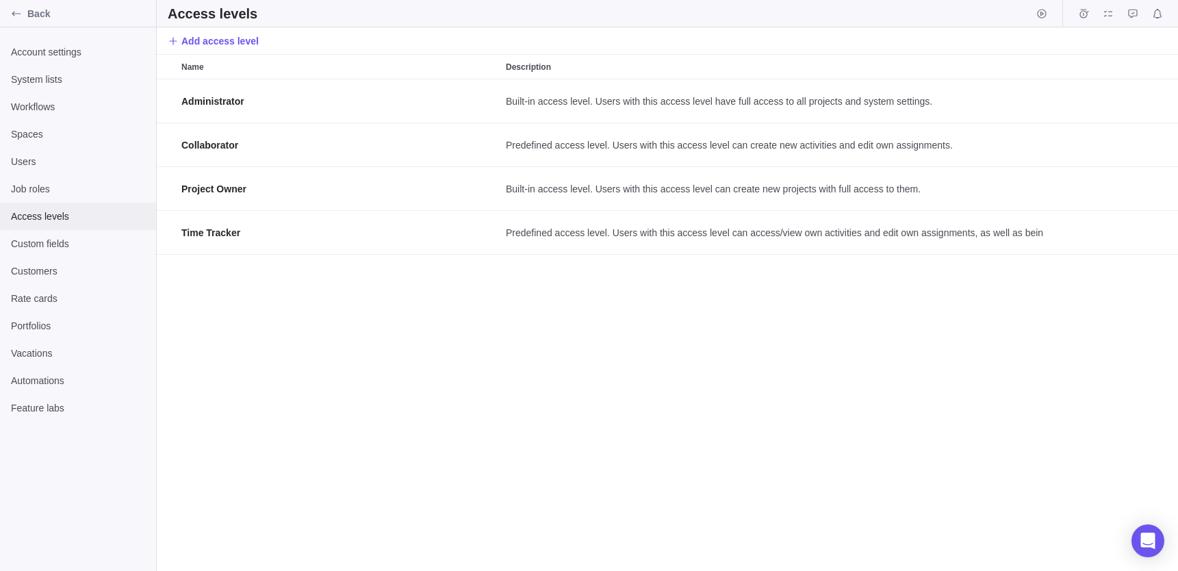
scroll to position [491, 1021]
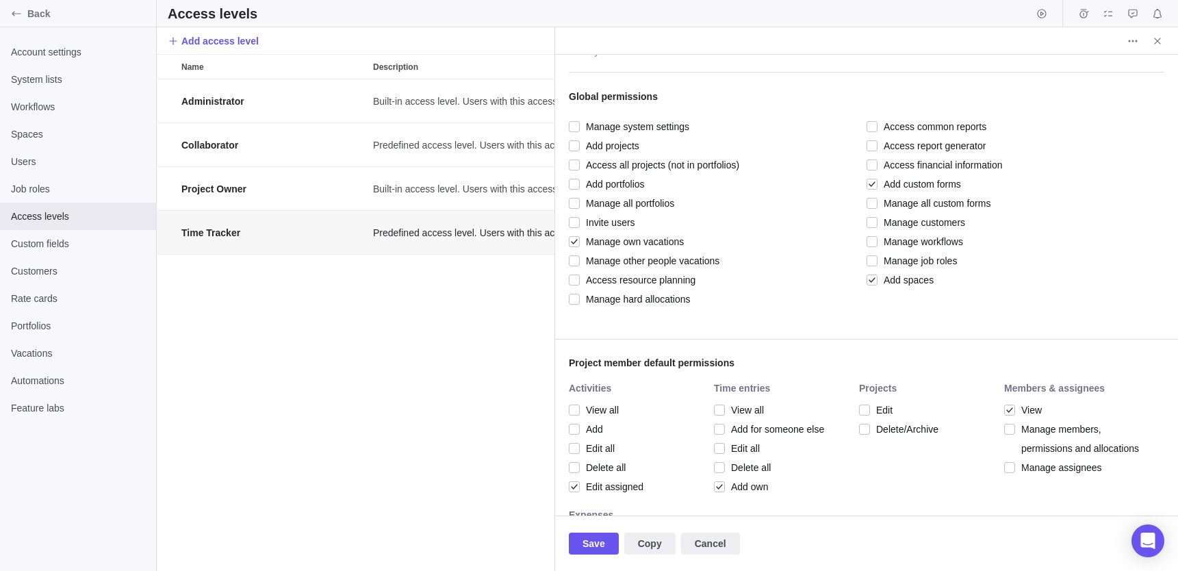
scroll to position [300, 0]
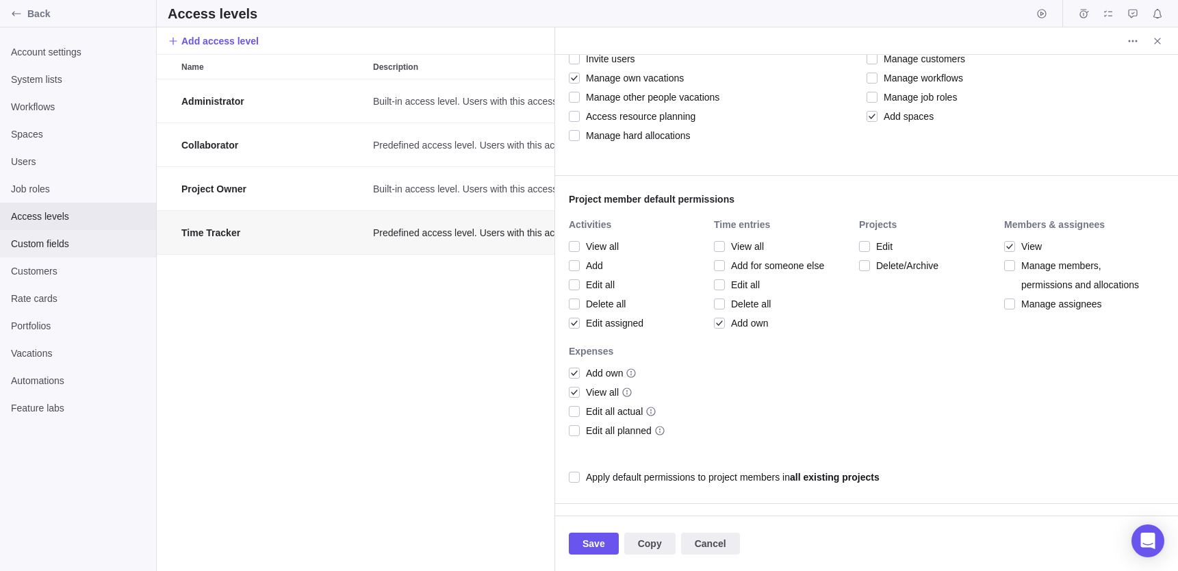
type textarea "x"
click at [25, 240] on span "Custom fields" at bounding box center [78, 244] width 134 height 14
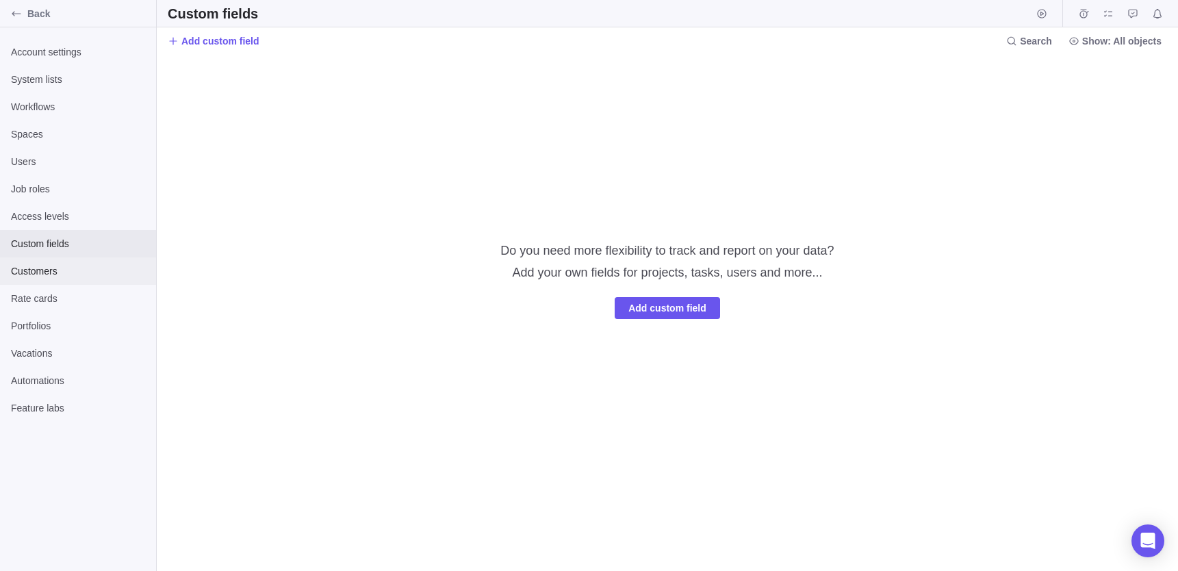
click at [54, 281] on div "Customers" at bounding box center [78, 270] width 156 height 27
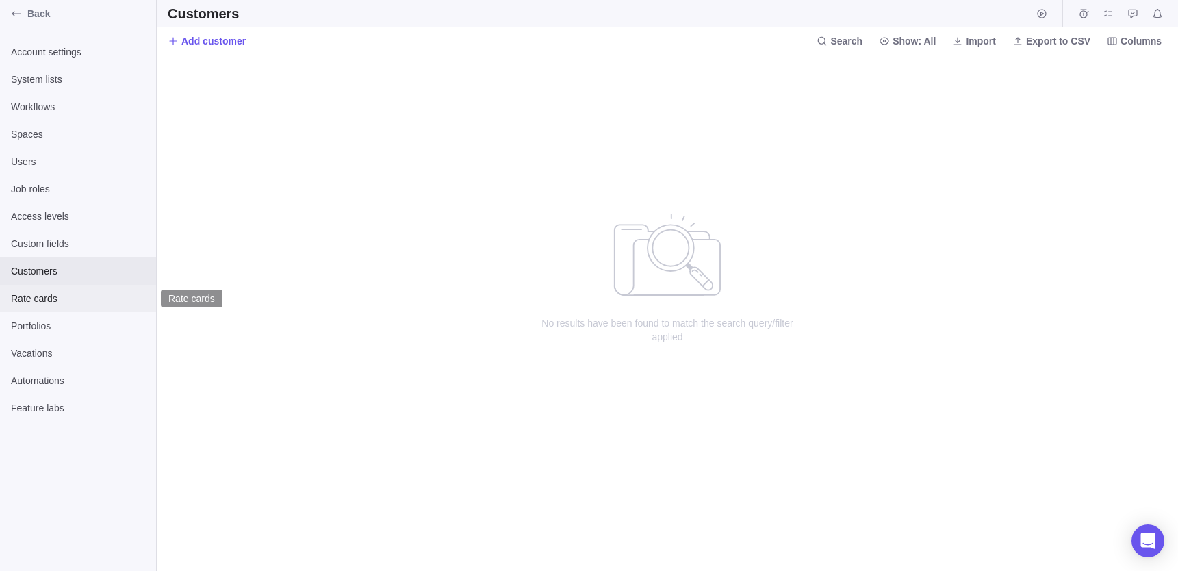
click at [44, 306] on div "Rate cards" at bounding box center [78, 298] width 156 height 27
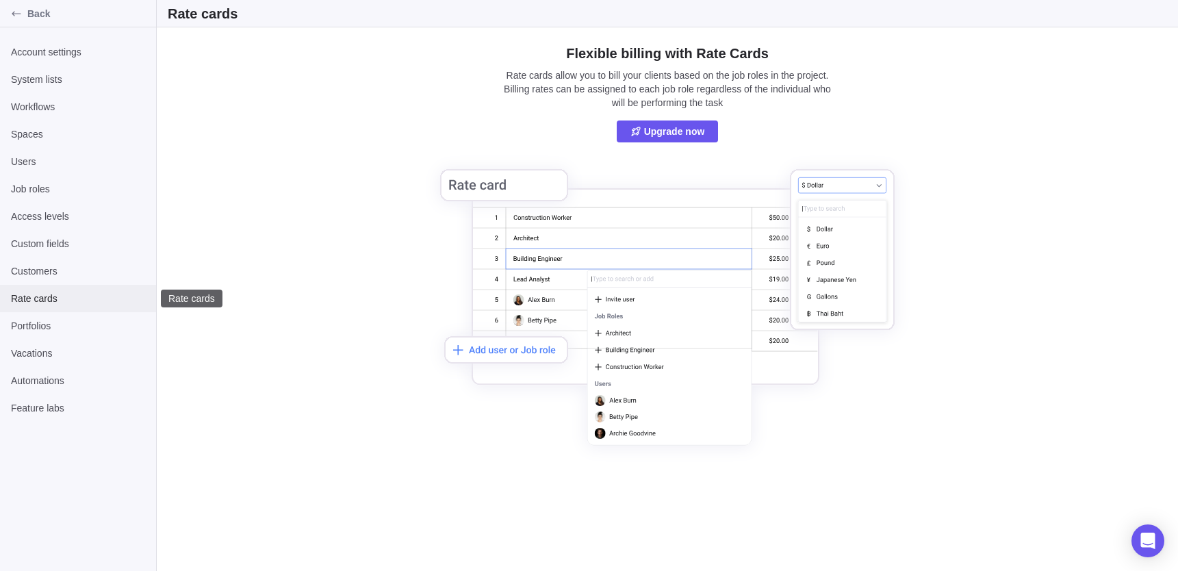
click at [71, 306] on div "Rate cards" at bounding box center [78, 298] width 156 height 27
click at [15, 337] on div "Portfolios" at bounding box center [78, 325] width 156 height 27
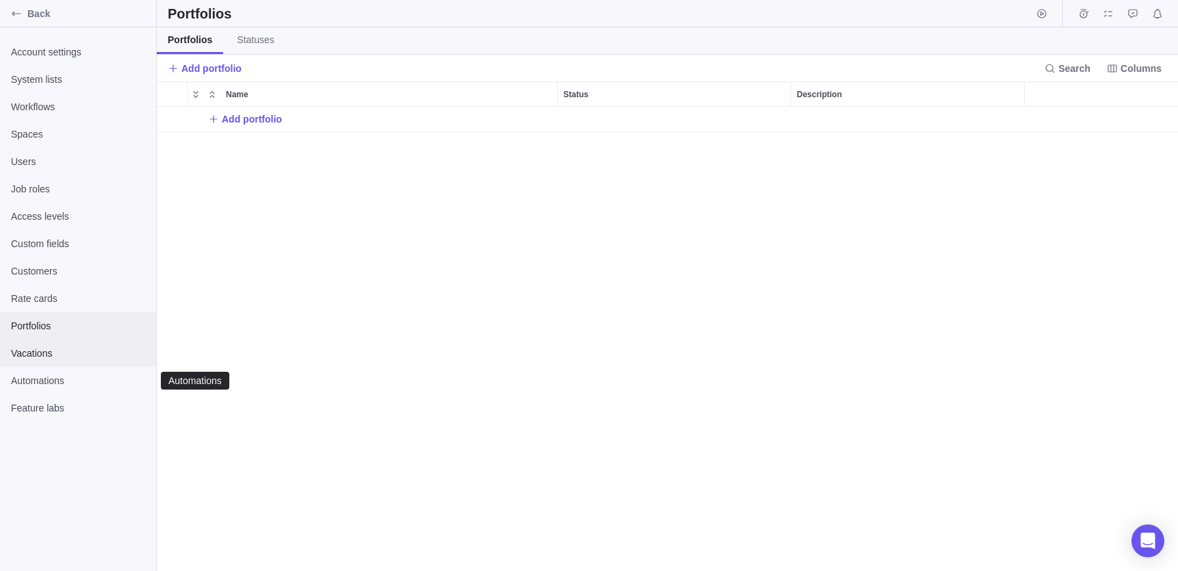
scroll to position [464, 1021]
click at [27, 361] on div "Vacations" at bounding box center [78, 353] width 156 height 27
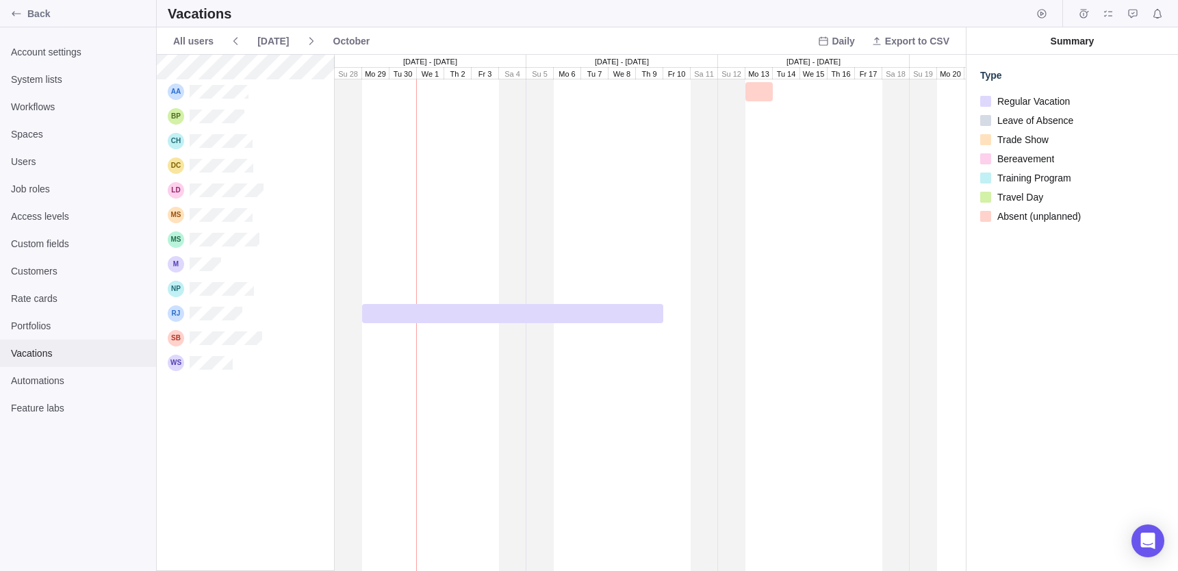
scroll to position [516, 809]
click at [425, 151] on div "grid" at bounding box center [814, 141] width 958 height 25
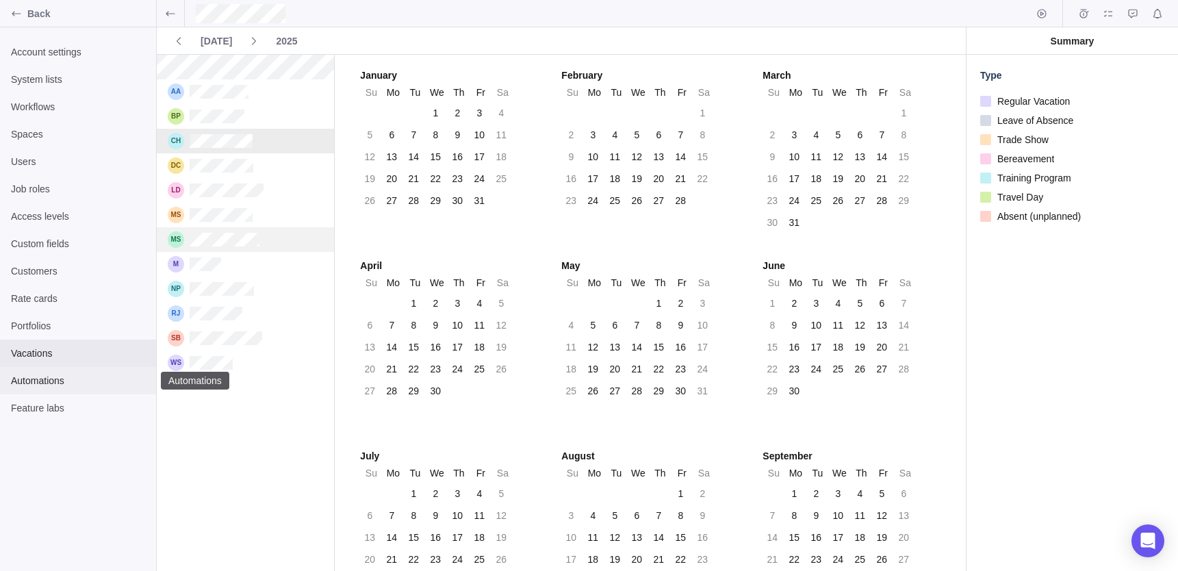
click at [74, 369] on div "Automations" at bounding box center [78, 380] width 156 height 27
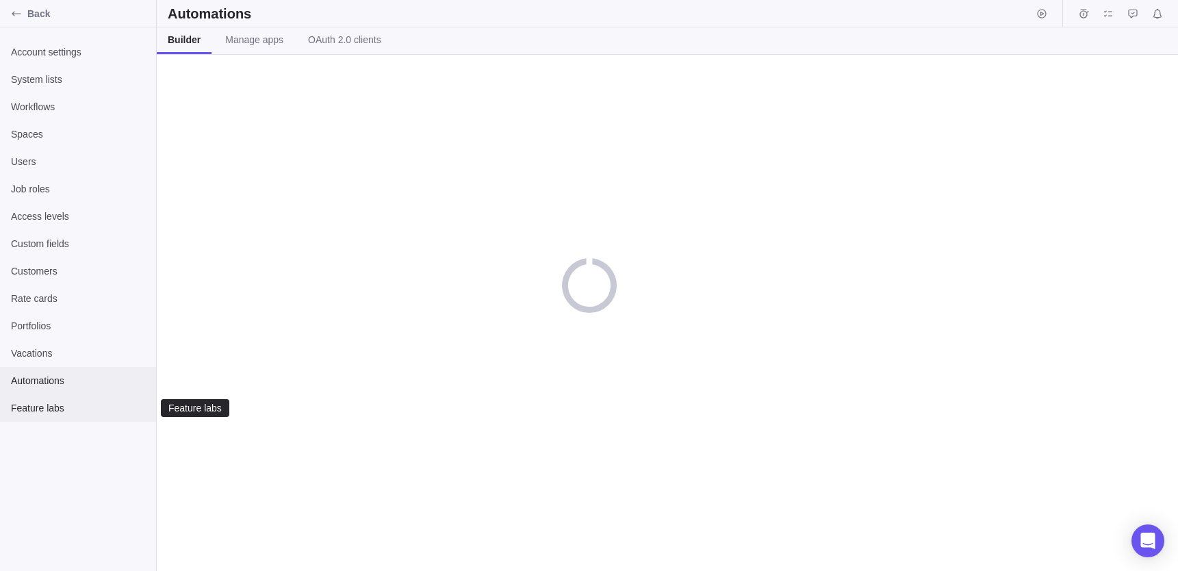
drag, startPoint x: 49, startPoint y: 403, endPoint x: 57, endPoint y: 387, distance: 18.4
click at [49, 403] on span "Feature labs" at bounding box center [78, 408] width 134 height 14
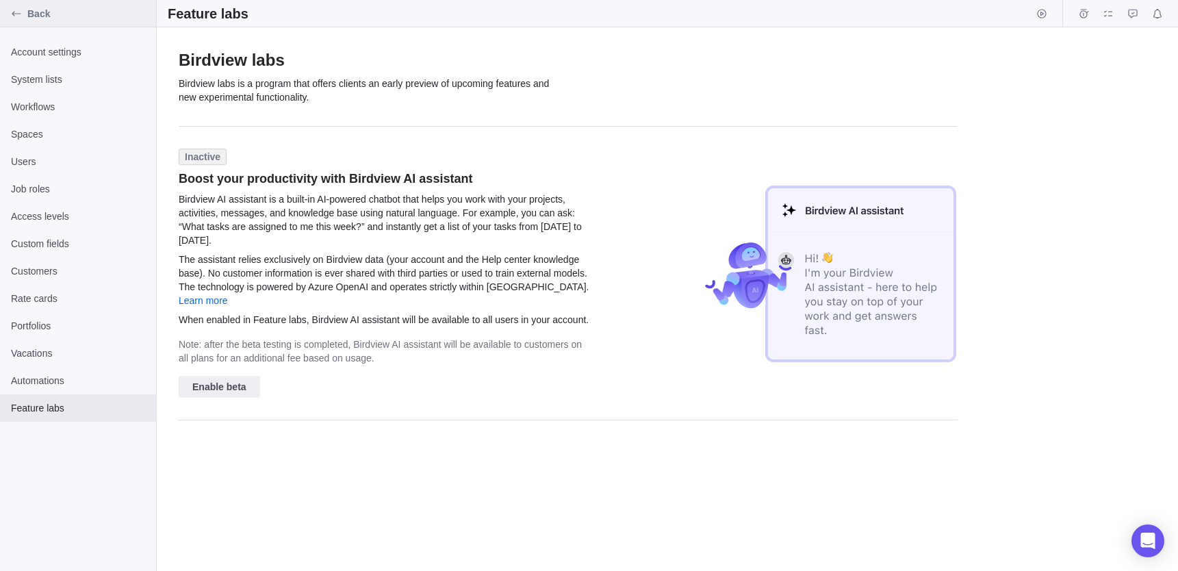
click at [14, 3] on div "Back" at bounding box center [16, 14] width 22 height 22
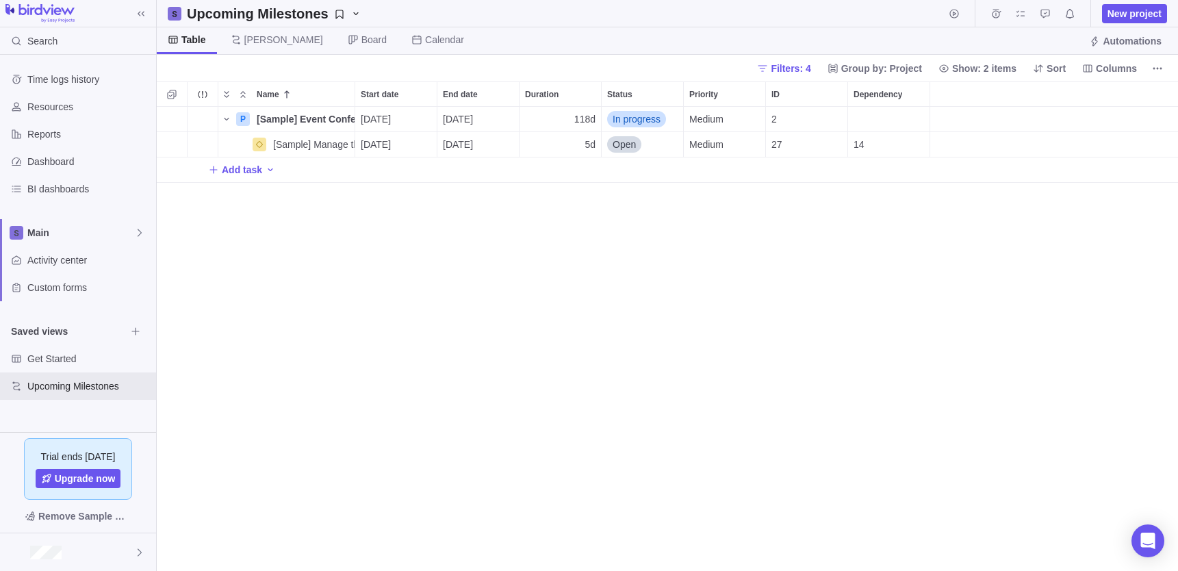
scroll to position [464, 1021]
click at [52, 79] on span "Time logs history" at bounding box center [88, 80] width 123 height 14
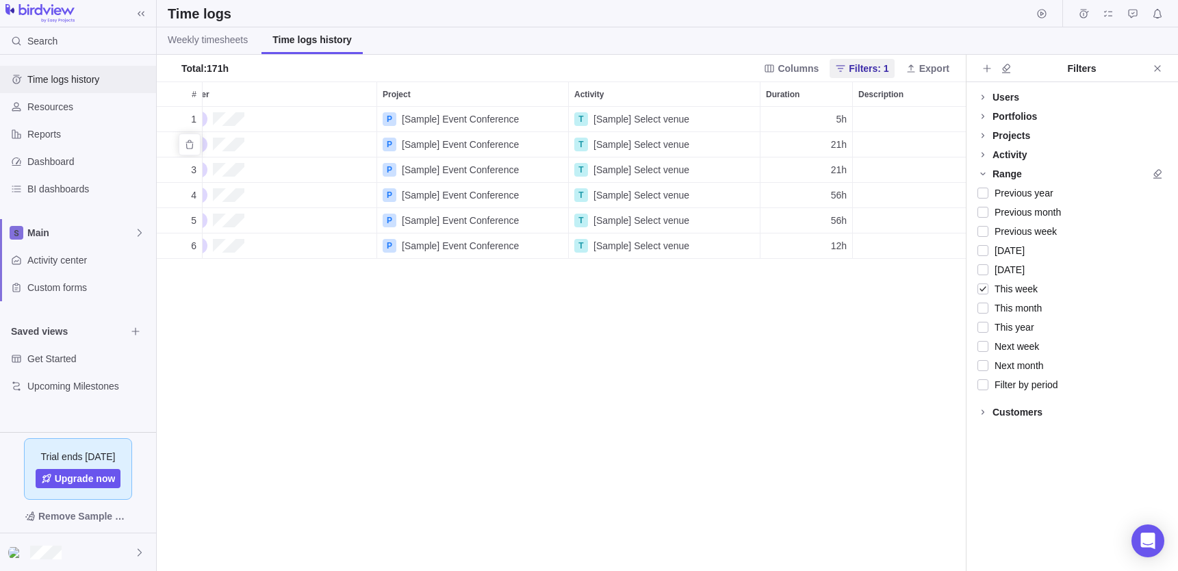
scroll to position [0, 178]
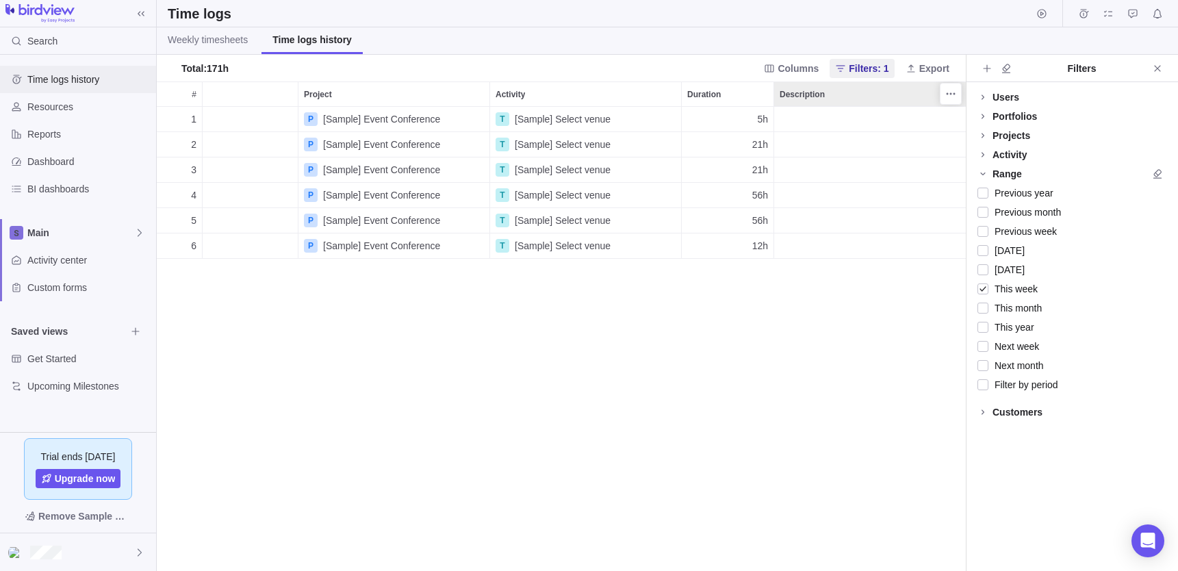
click at [817, 105] on div "Description" at bounding box center [870, 94] width 192 height 24
click at [812, 123] on div "Description" at bounding box center [870, 119] width 192 height 25
click at [481, 157] on div "1 [DATE] P [Sample] Event Conference T [Sample] Select venue 5h 2 [DATE] P [Sam…" at bounding box center [561, 339] width 809 height 464
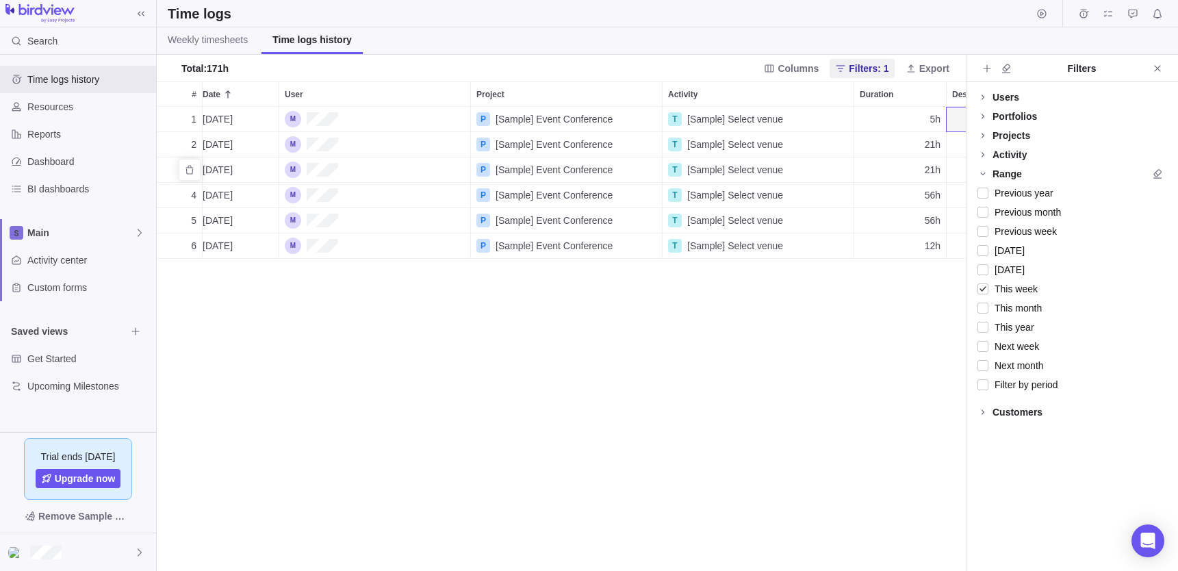
scroll to position [0, 0]
click at [220, 117] on span "[DATE]" at bounding box center [223, 119] width 30 height 14
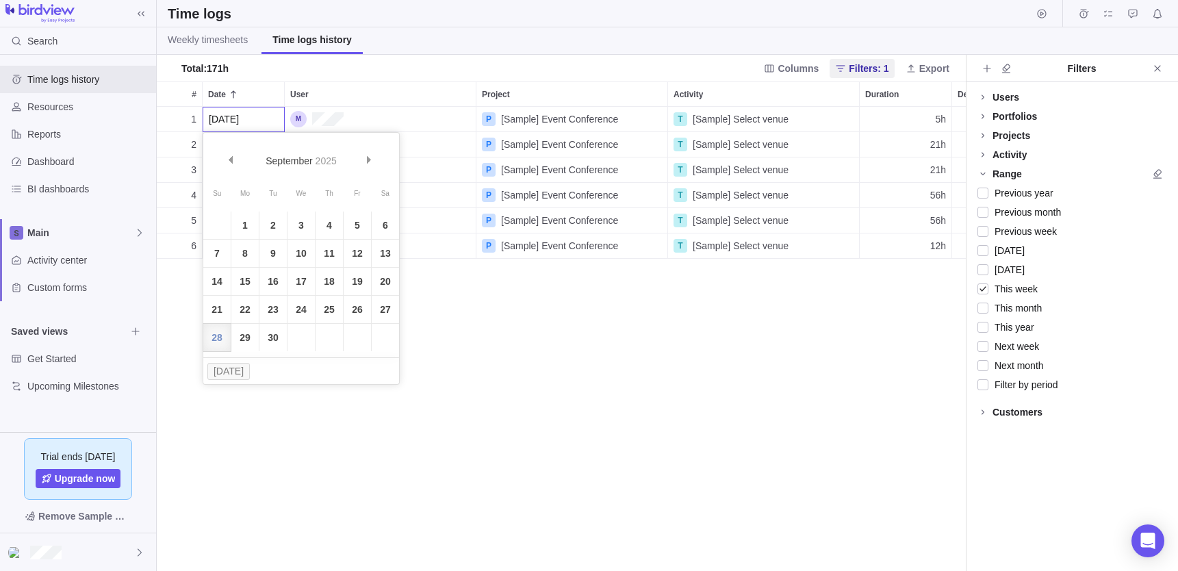
click at [488, 396] on div "1 [DATE] P [Sample] Event Conference T [Sample] Select venue 5h 2 [DATE] P [Sam…" at bounding box center [561, 339] width 809 height 464
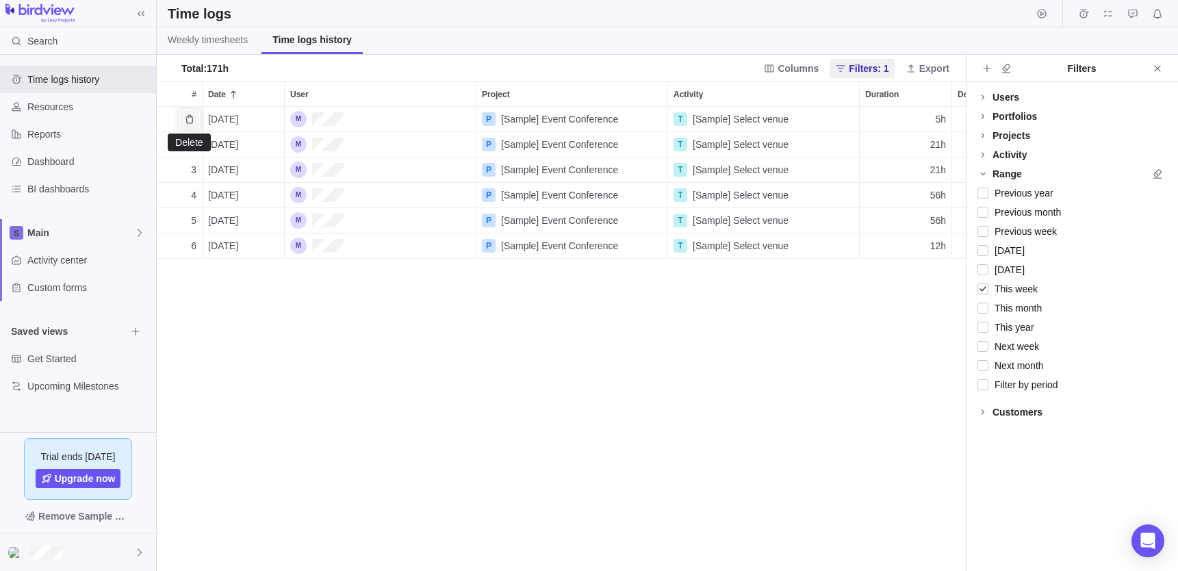
click at [190, 116] on icon "Delete" at bounding box center [189, 119] width 11 height 11
click at [222, 156] on span "Delete permanently" at bounding box center [249, 153] width 88 height 16
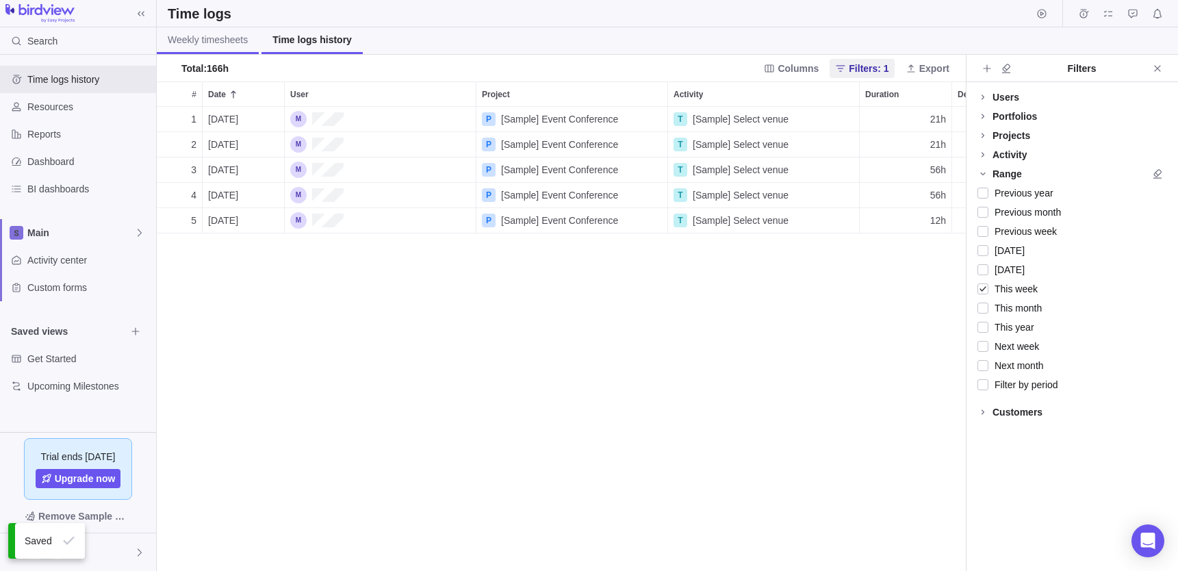
click at [204, 45] on span "Weekly timesheets" at bounding box center [208, 40] width 80 height 14
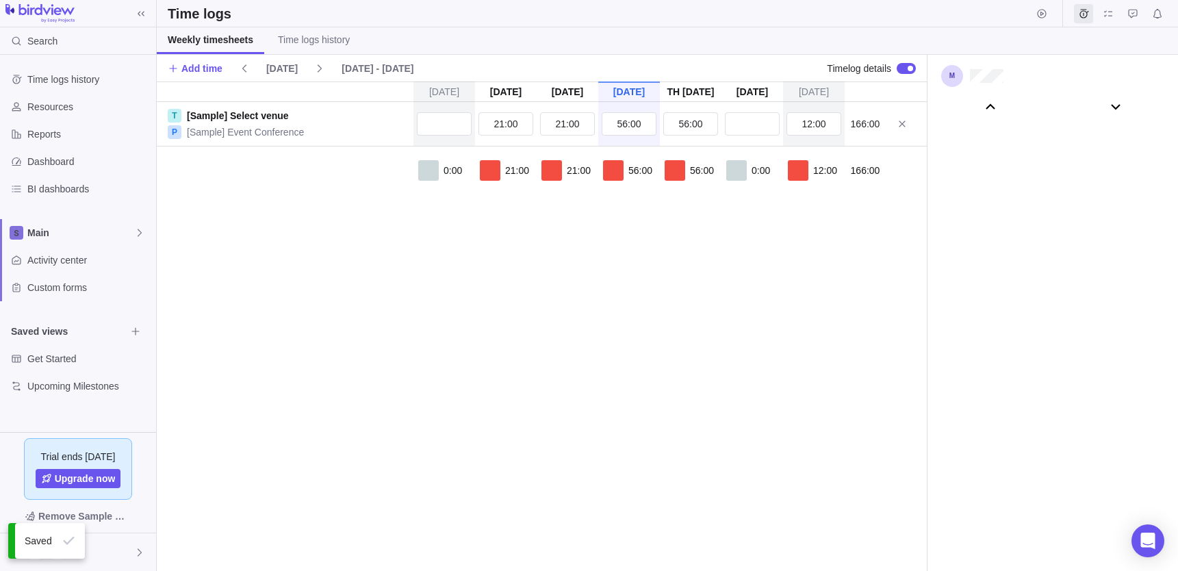
scroll to position [76323, 0]
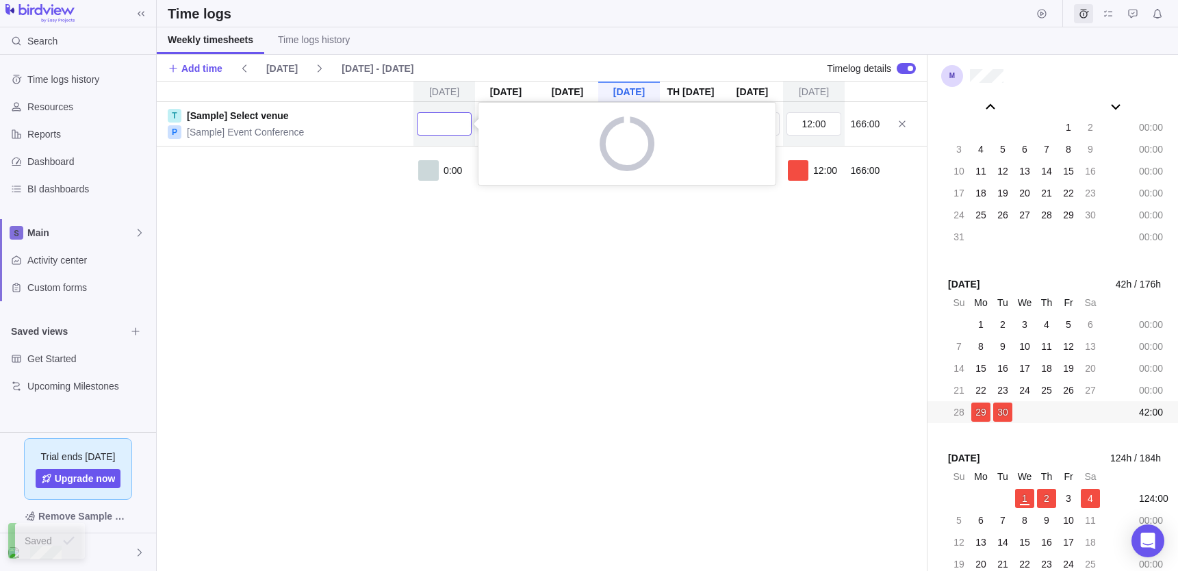
click at [451, 129] on input "text" at bounding box center [444, 123] width 55 height 23
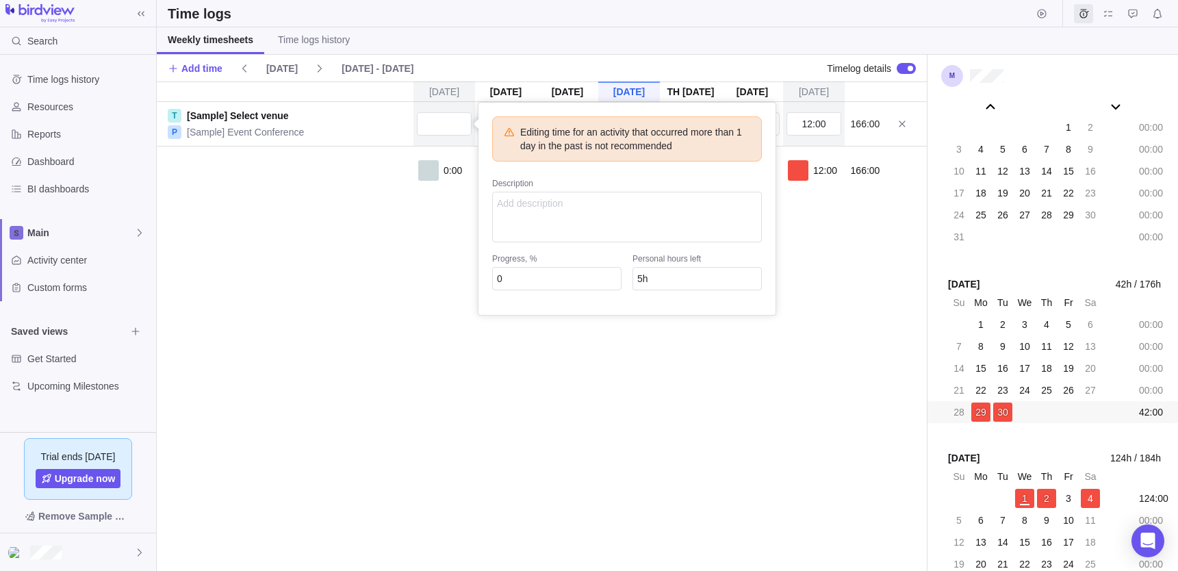
click at [342, 281] on div "[DATE] [DATE] [DATE] [DATE] [DATE] [DATE] [DATE] T [Sample] Select venue P [Sam…" at bounding box center [542, 325] width 770 height 489
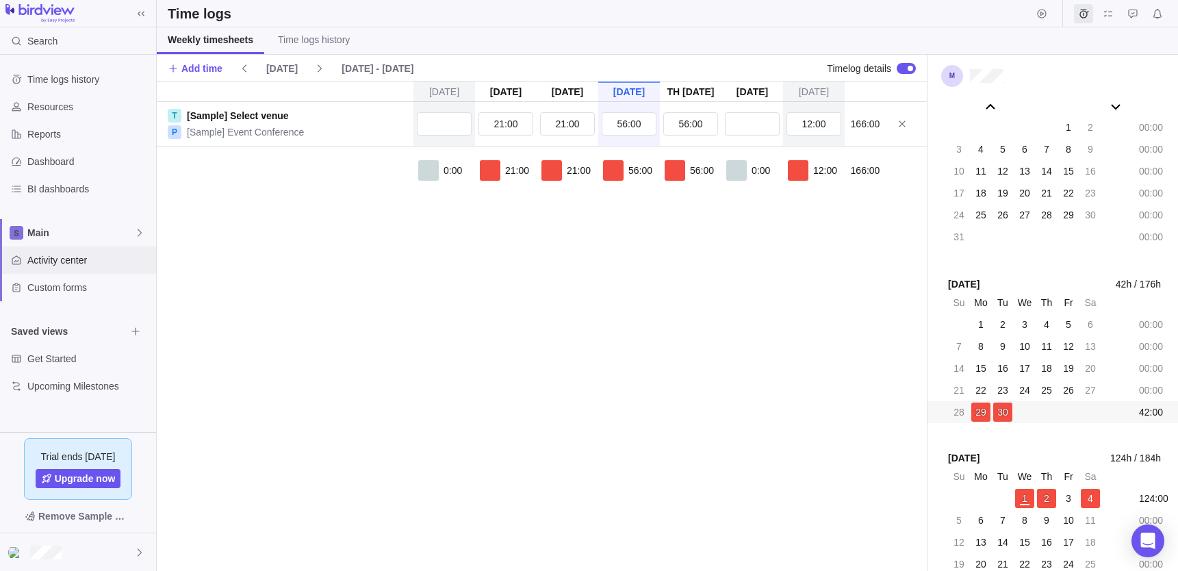
click at [61, 246] on div "Activity center" at bounding box center [78, 259] width 156 height 27
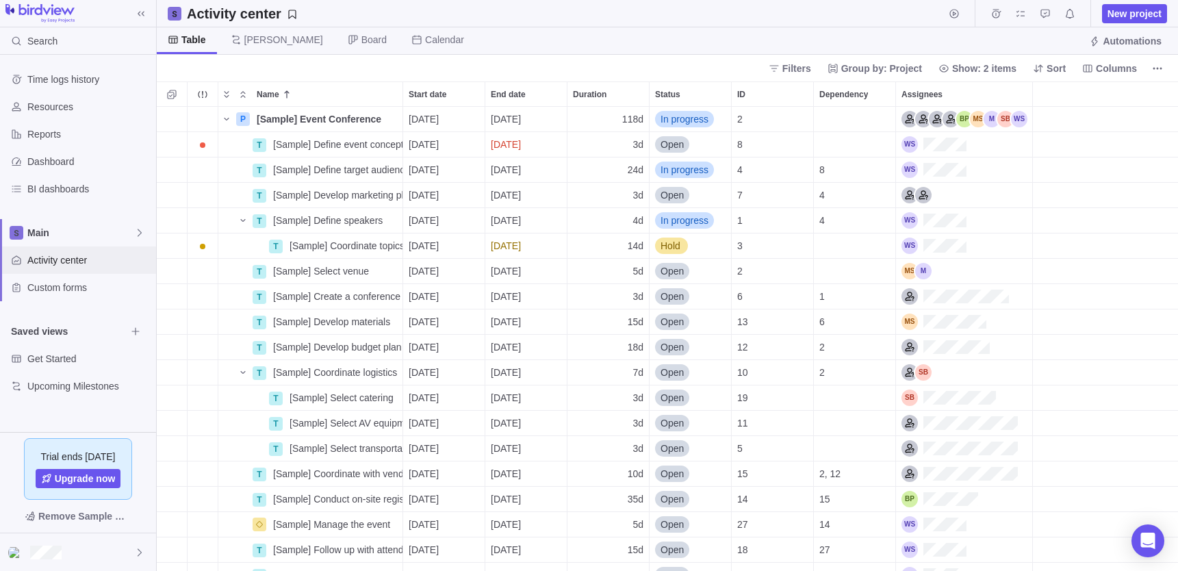
scroll to position [464, 1021]
click at [971, 149] on div "Assignees" at bounding box center [964, 144] width 136 height 25
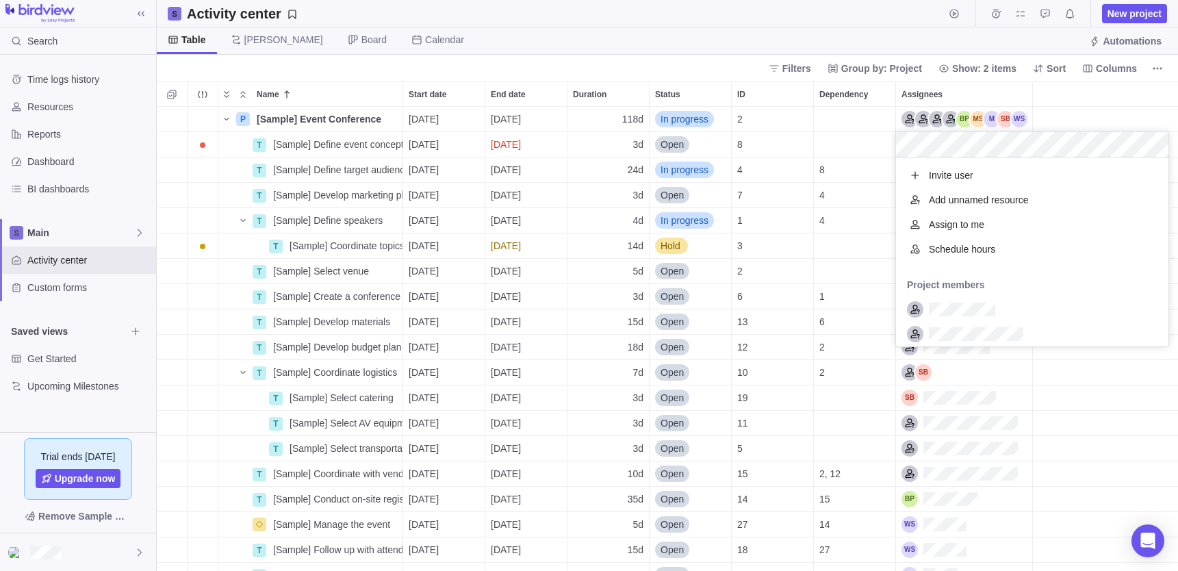
scroll to position [189, 272]
click at [760, 135] on div "P [Sample] Event Conference Details [DATE] [DATE] 118d In progress 2 T [Sample]…" at bounding box center [667, 339] width 1021 height 464
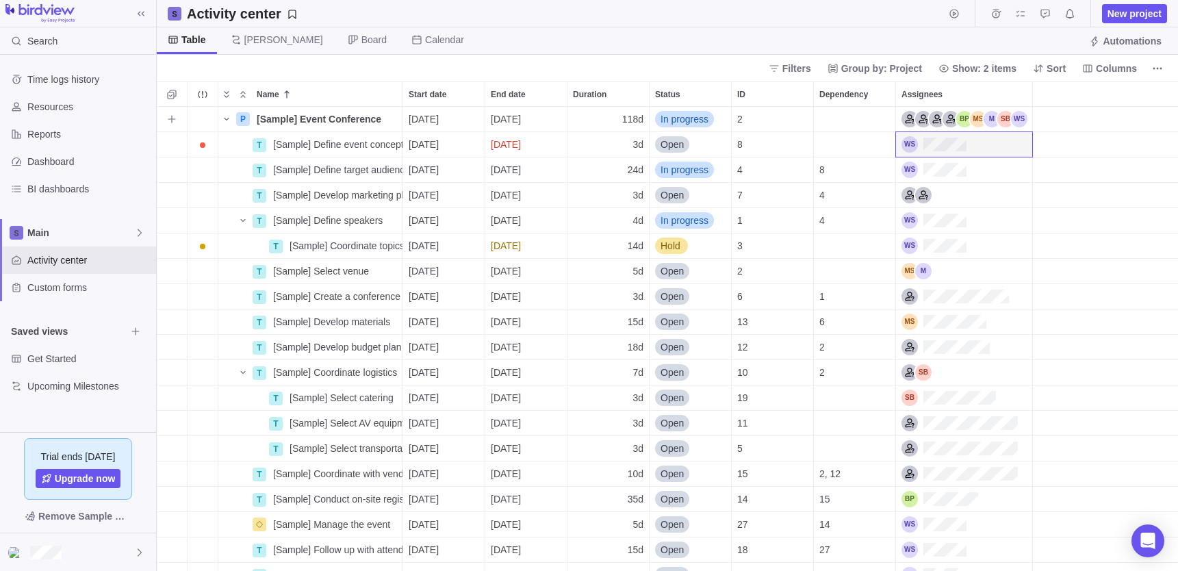
click at [627, 121] on span "118d" at bounding box center [632, 119] width 21 height 14
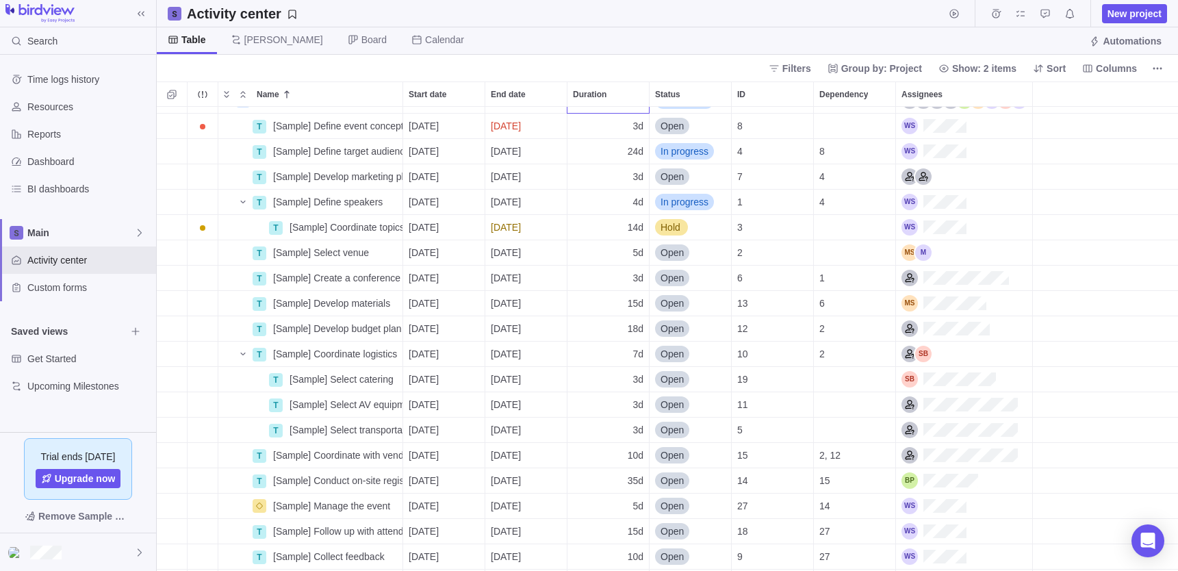
scroll to position [68, 0]
